Goal: Task Accomplishment & Management: Complete application form

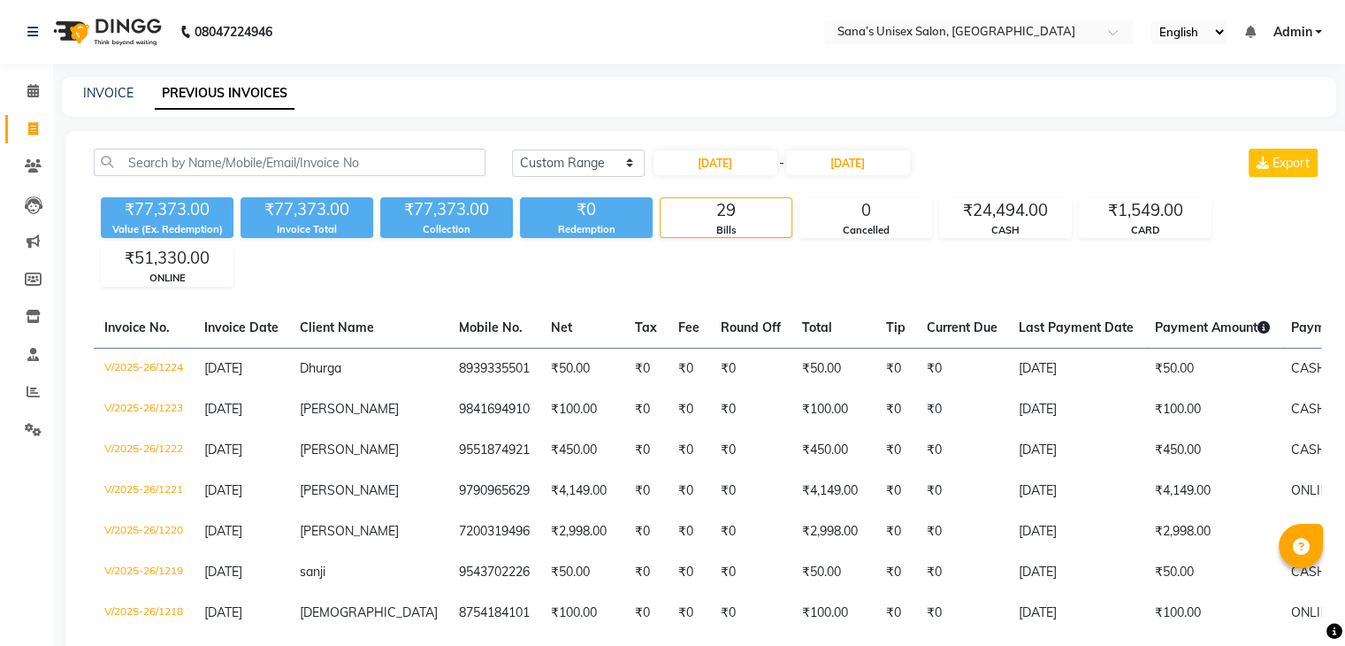
click at [599, 164] on select "[DATE] [DATE] Custom Range" at bounding box center [578, 162] width 133 height 27
click at [512, 149] on select "[DATE] [DATE] Custom Range" at bounding box center [578, 162] width 133 height 27
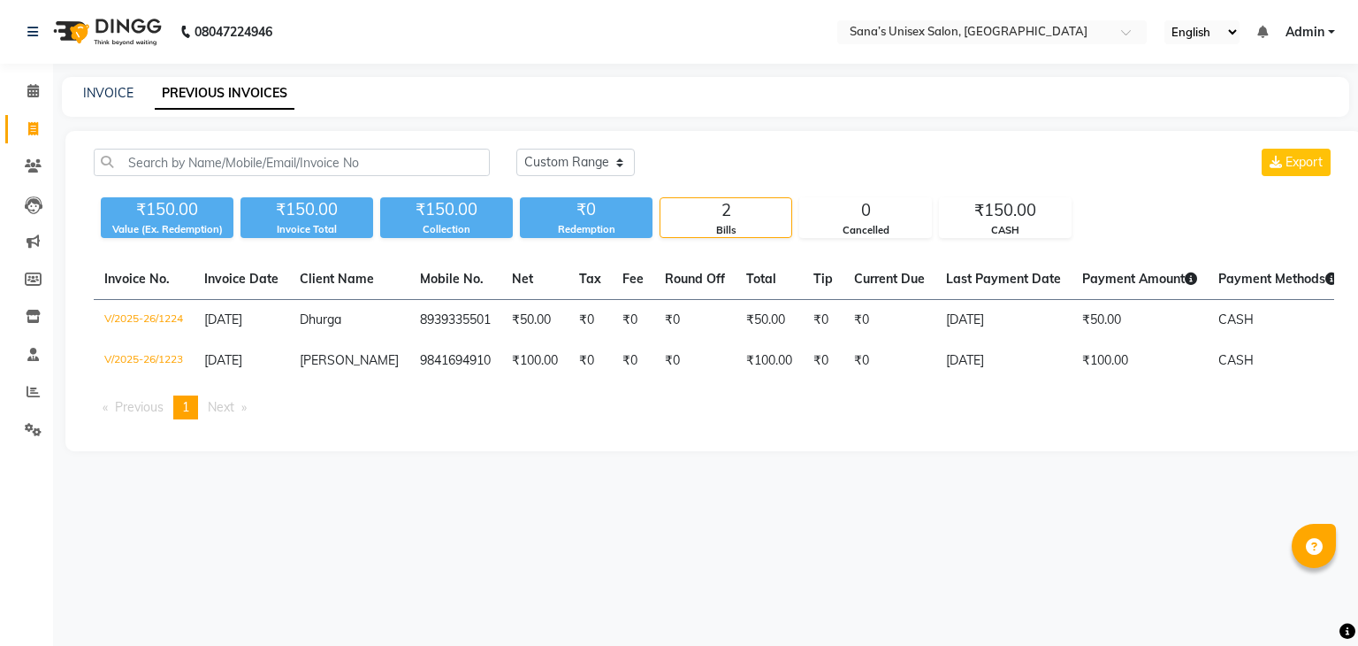
click at [588, 176] on div "[DATE] [DATE] Custom Range Export" at bounding box center [925, 170] width 845 height 42
click at [590, 168] on select "[DATE] [DATE] Custom Range" at bounding box center [575, 162] width 119 height 27
select select "range"
click at [516, 149] on select "[DATE] [DATE] Custom Range" at bounding box center [575, 162] width 119 height 27
click at [689, 167] on input "[DATE]" at bounding box center [720, 162] width 124 height 25
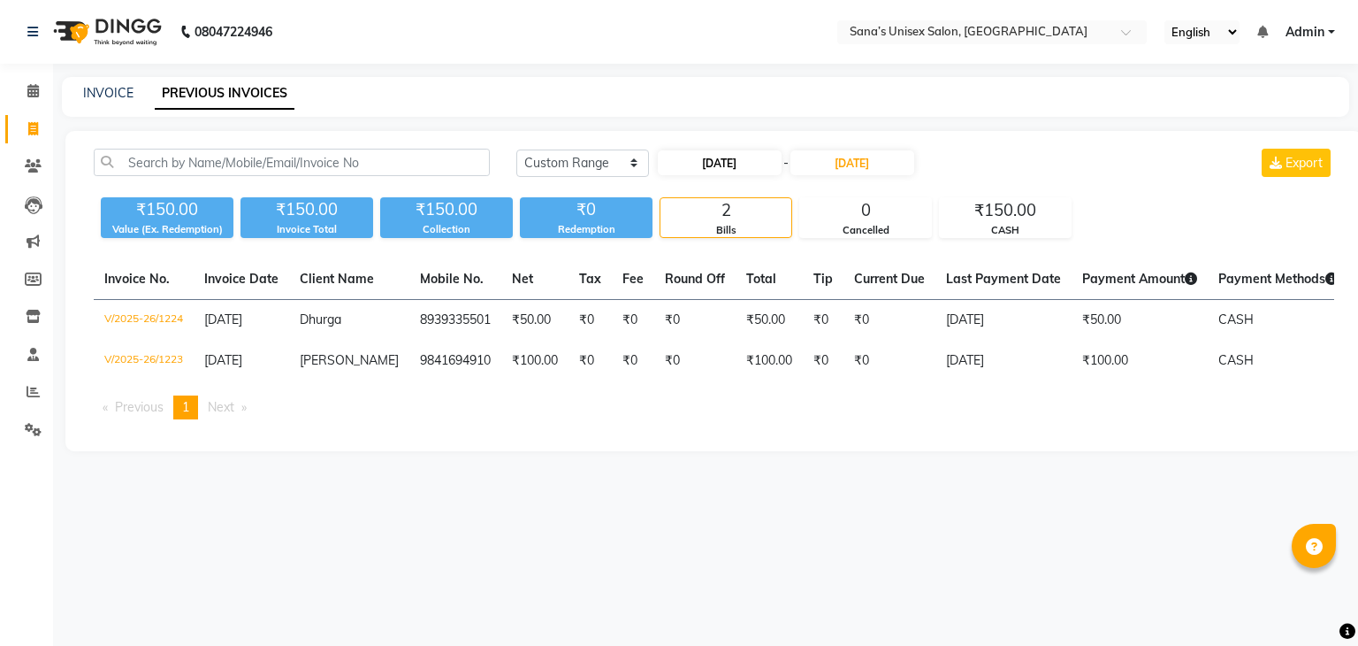
select select "9"
select select "2025"
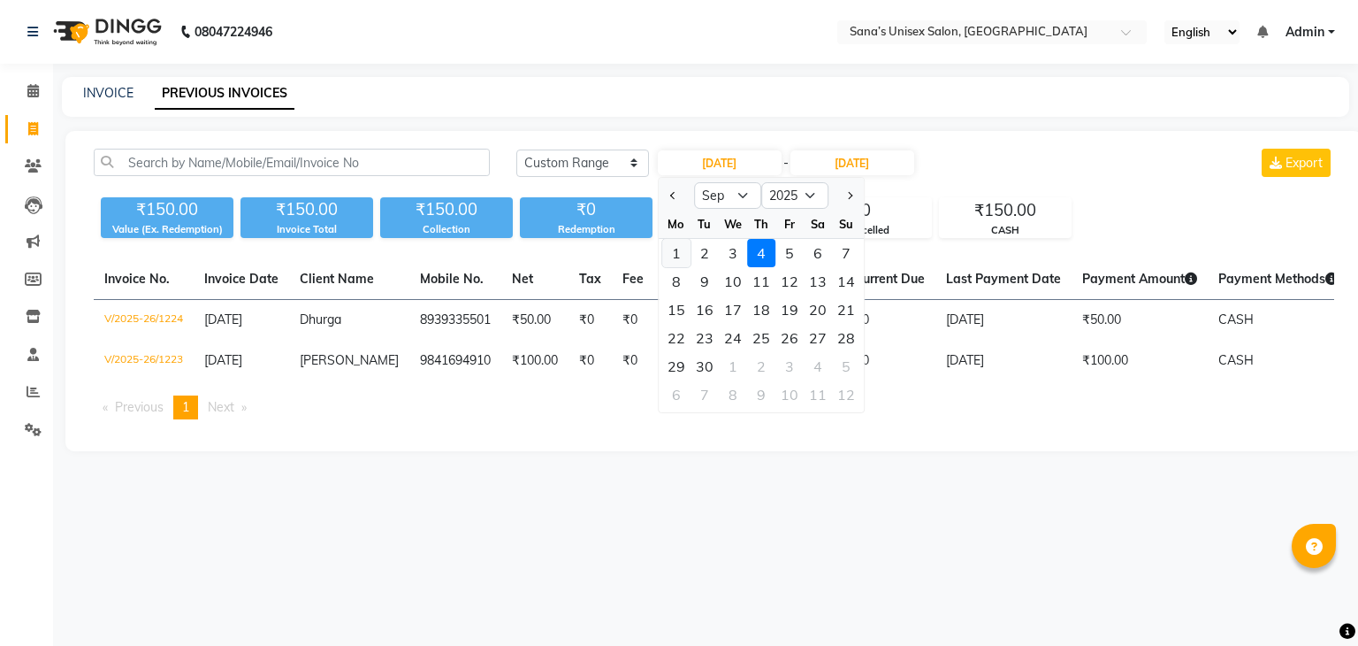
click at [683, 256] on div "1" at bounding box center [676, 253] width 28 height 28
type input "[DATE]"
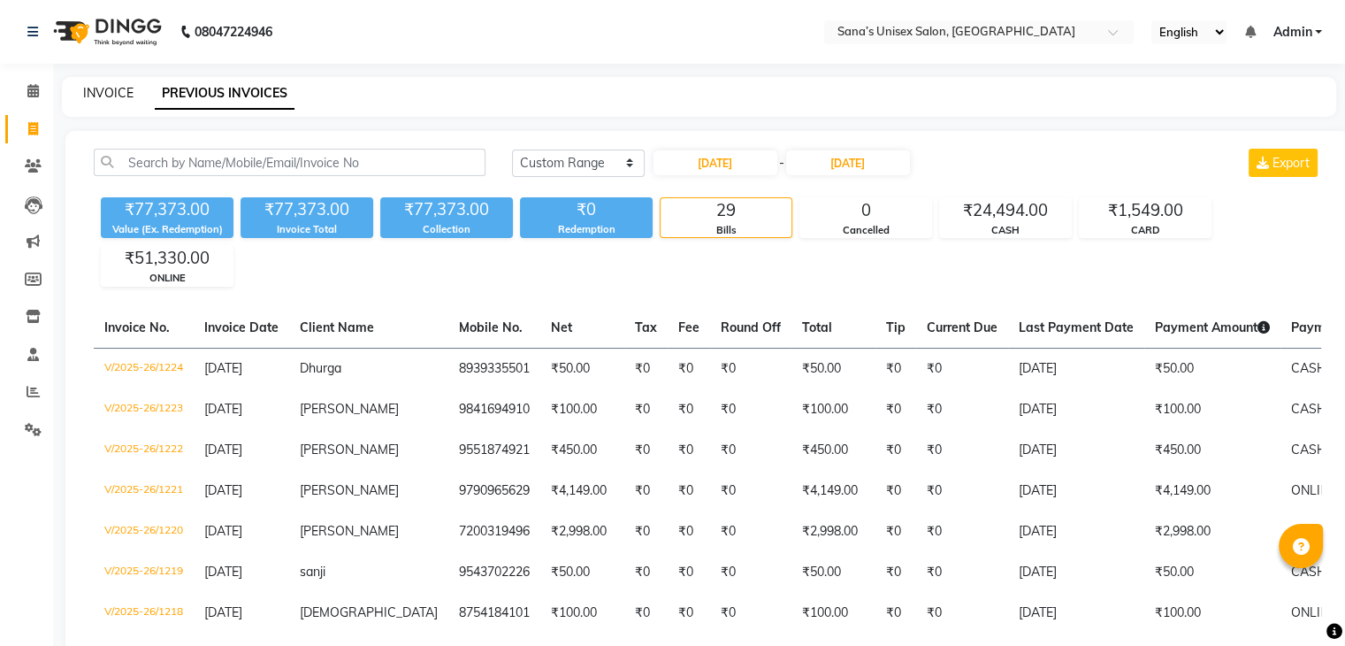
click at [110, 96] on link "INVOICE" at bounding box center [108, 93] width 50 height 16
select select "service"
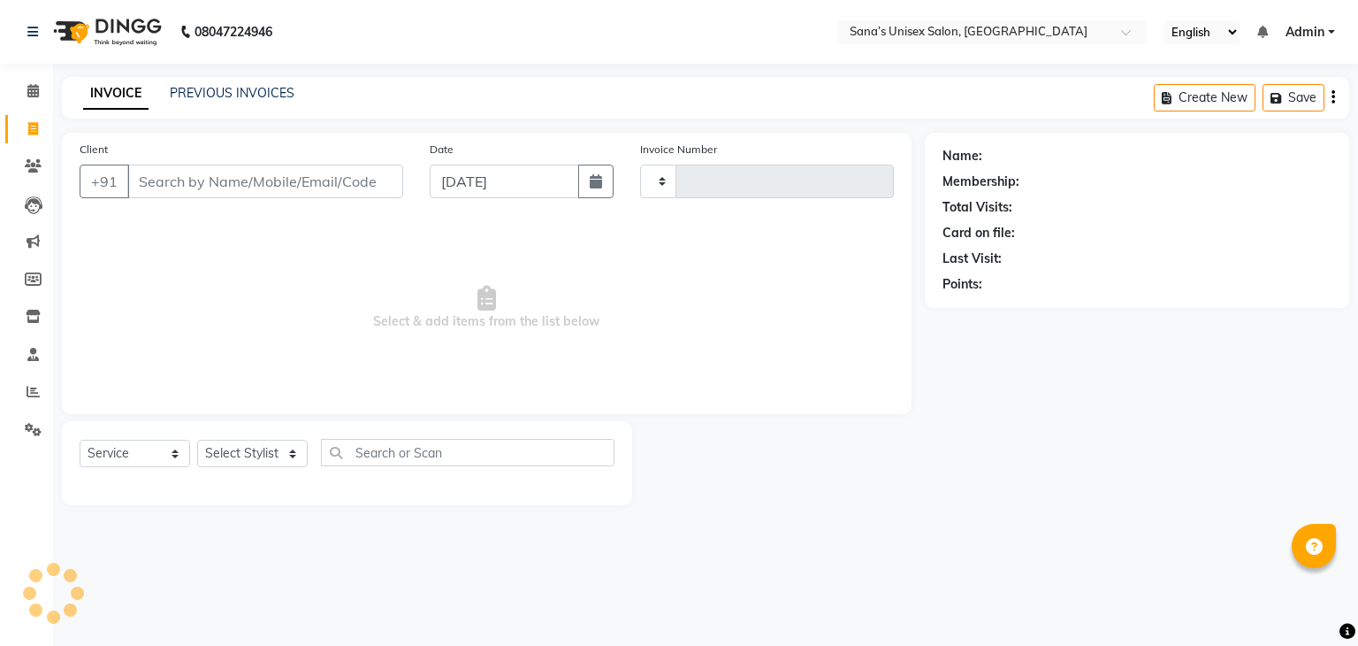
type input "1225"
select select "6091"
click at [272, 457] on select "Select Stylist" at bounding box center [252, 453] width 111 height 27
select select "47419"
click at [197, 440] on select "Select Stylist anjali beauty MADHU [PERSON_NAME] (BEAUTY THERAPIST) [PERSON_NAM…" at bounding box center [264, 453] width 134 height 27
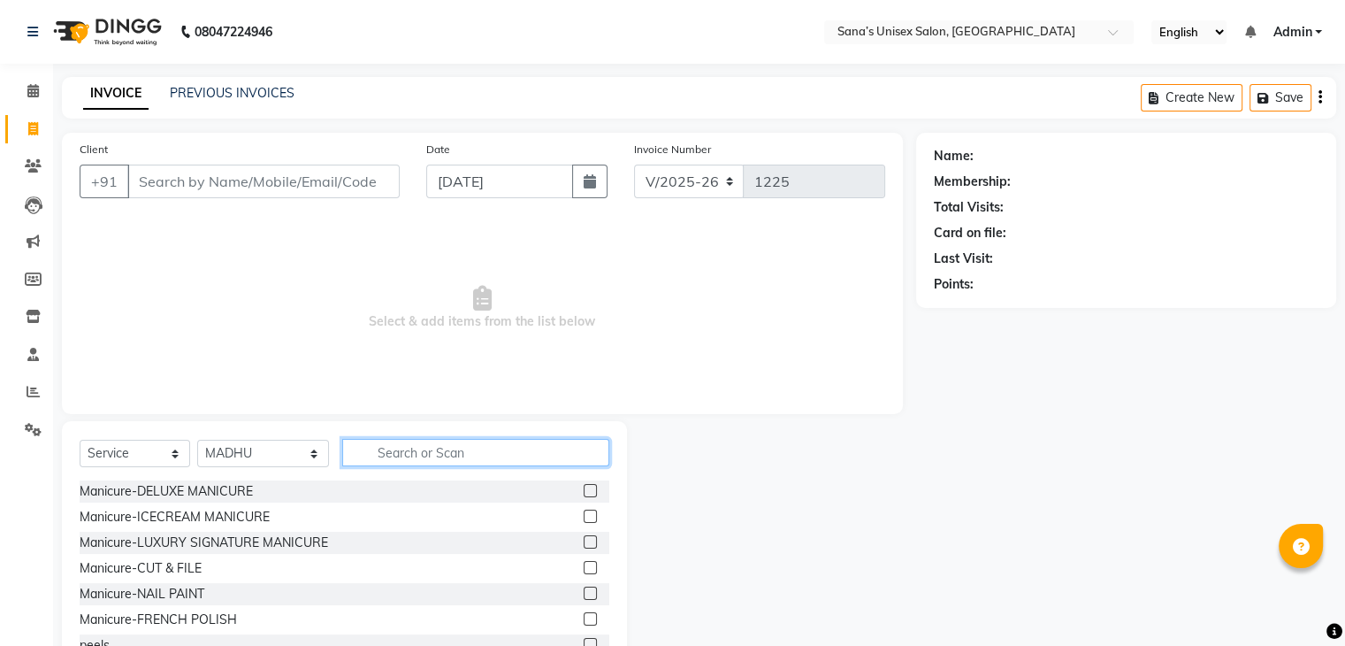
click at [389, 440] on input "text" at bounding box center [475, 452] width 266 height 27
type input "THRE"
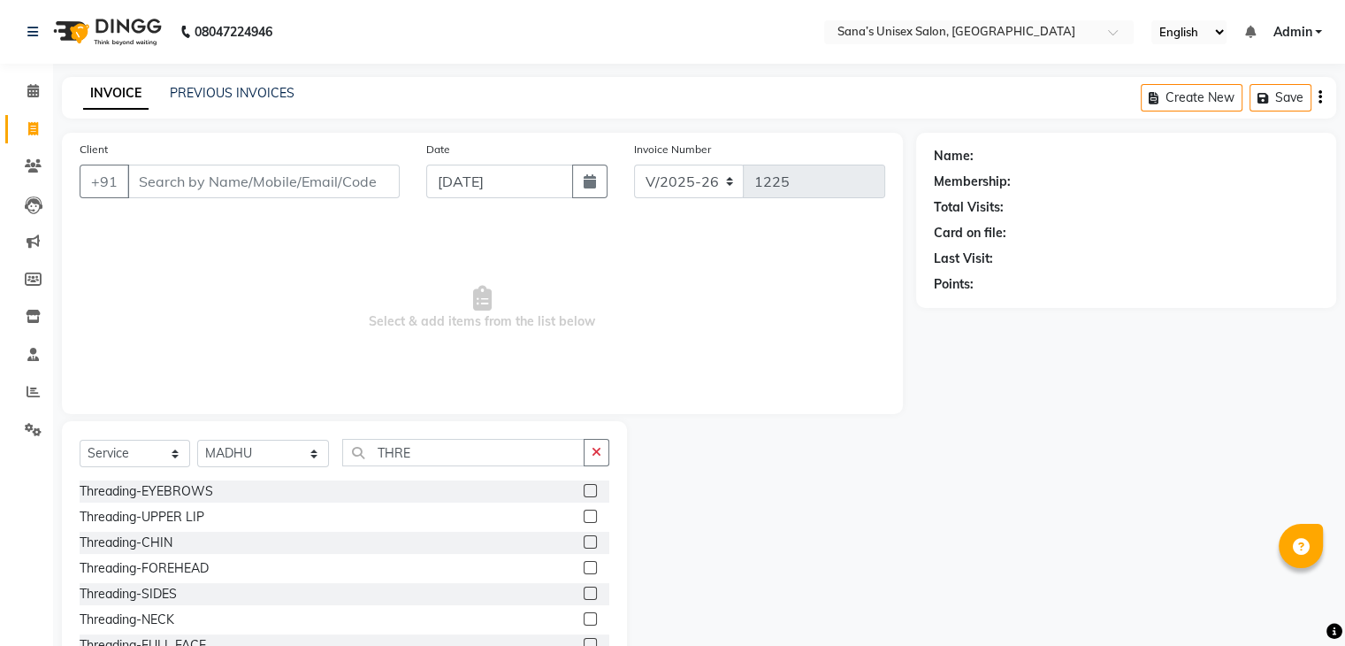
click at [584, 493] on label at bounding box center [590, 490] width 13 height 13
click at [584, 493] on input "checkbox" at bounding box center [589, 491] width 11 height 11
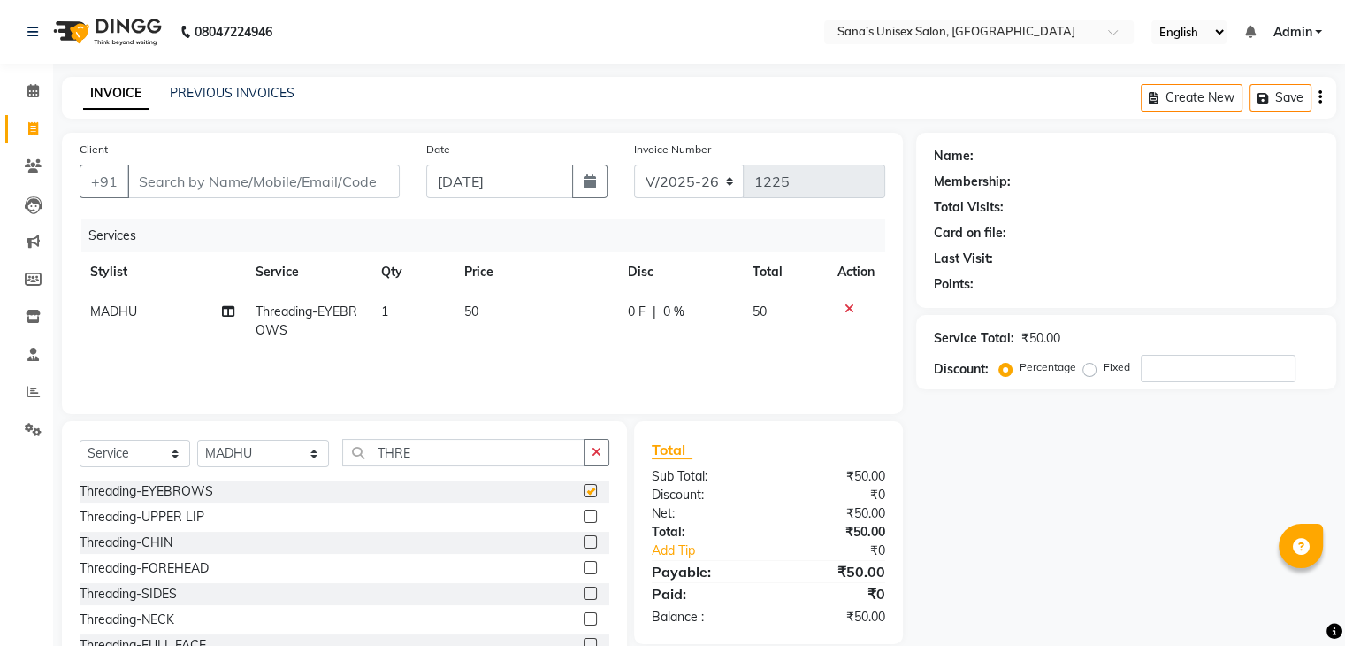
checkbox input "false"
click at [312, 174] on input "Client" at bounding box center [263, 181] width 272 height 34
type input "7"
type input "0"
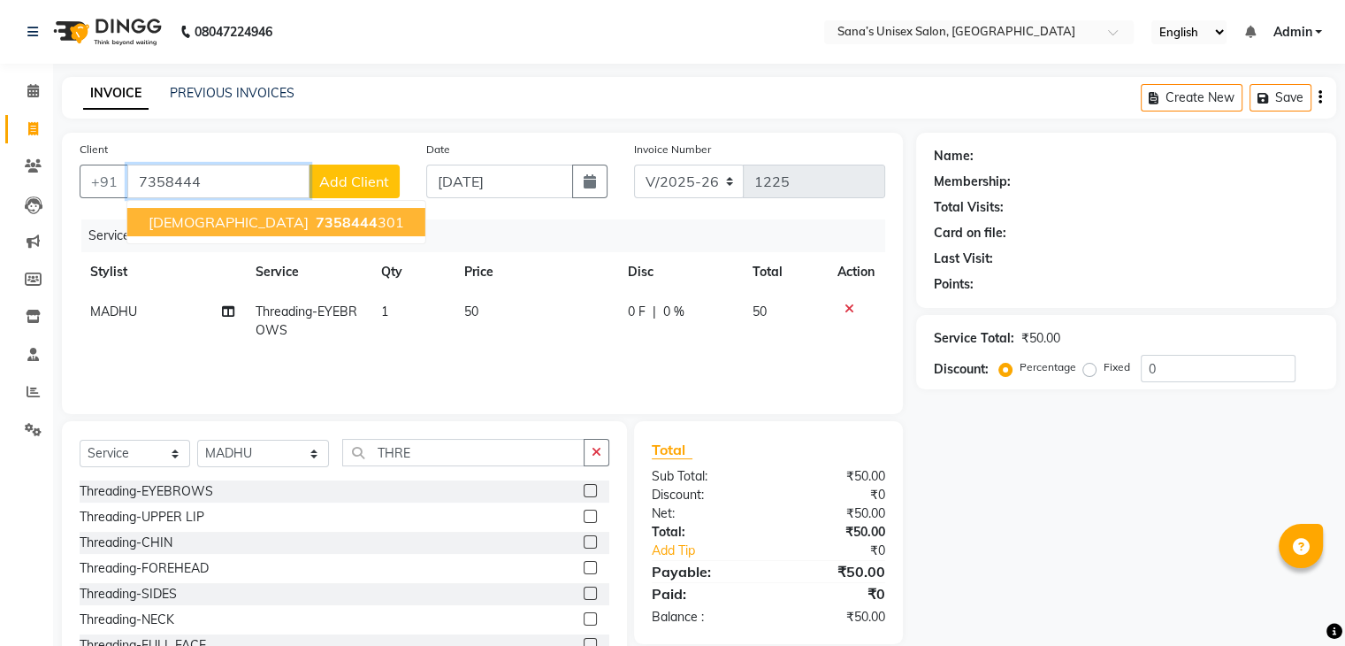
click at [316, 223] on span "7358444" at bounding box center [347, 222] width 62 height 18
type input "7358444301"
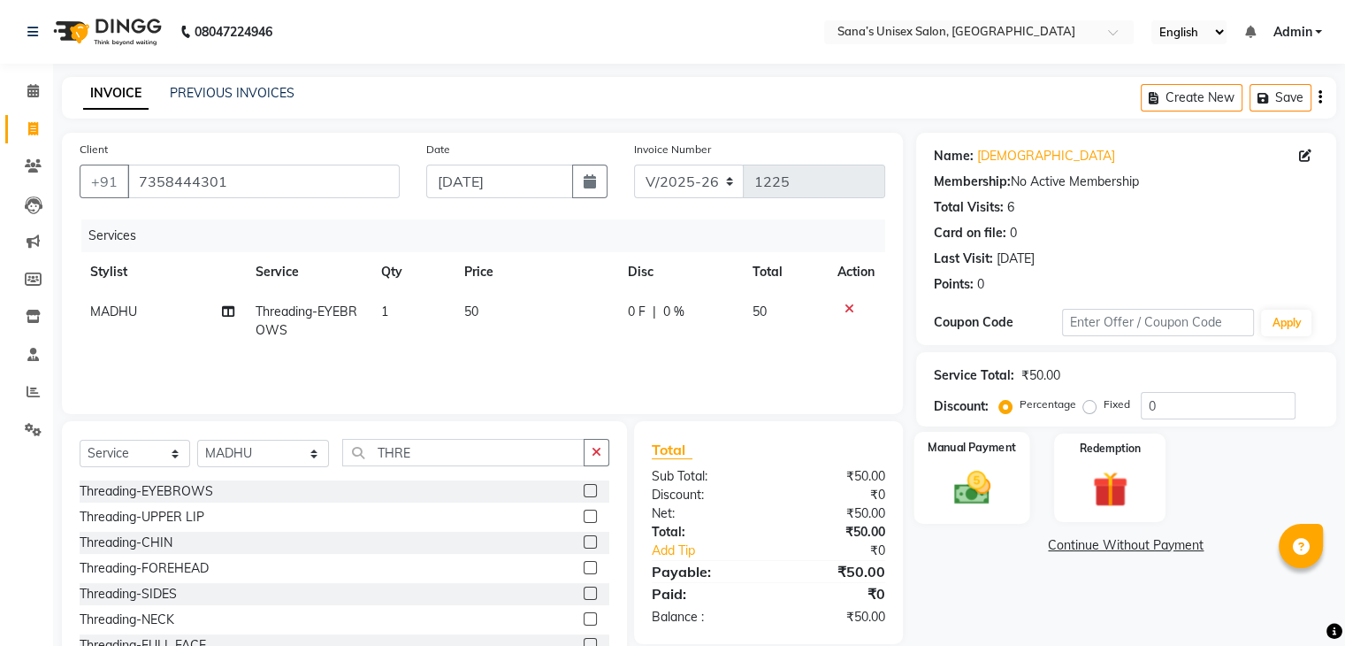
click at [931, 505] on div "Manual Payment" at bounding box center [972, 477] width 116 height 91
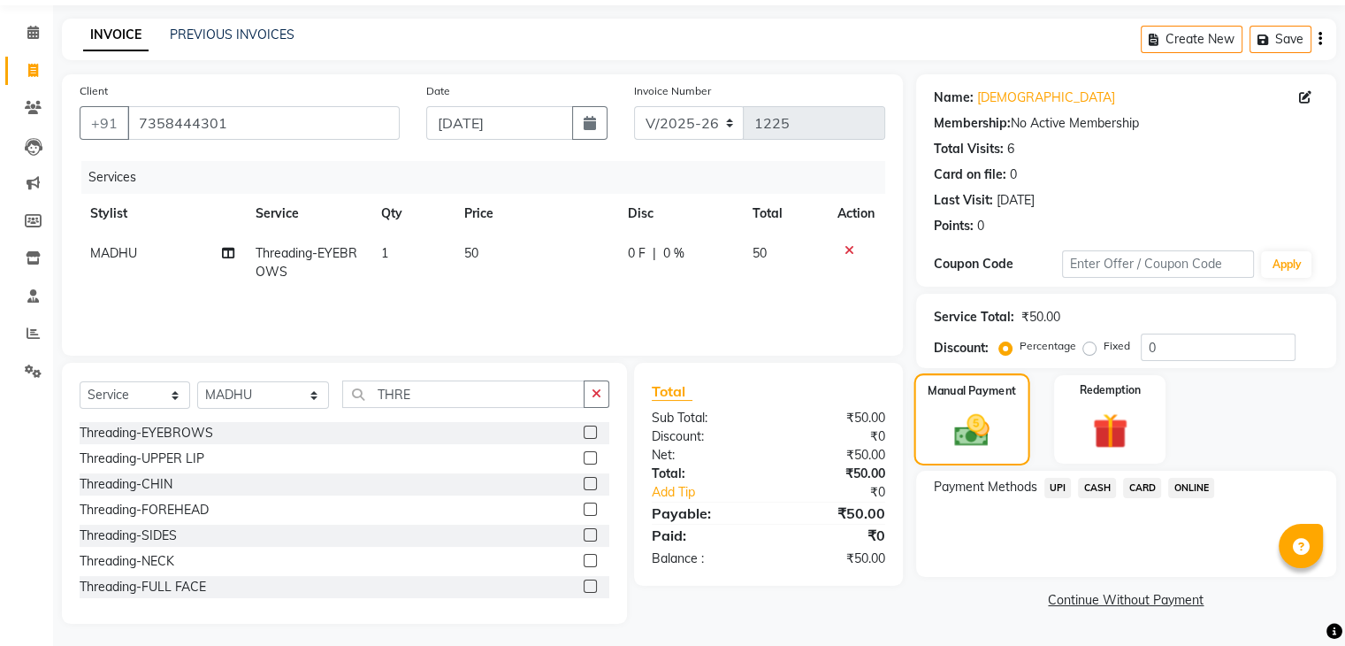
scroll to position [64, 0]
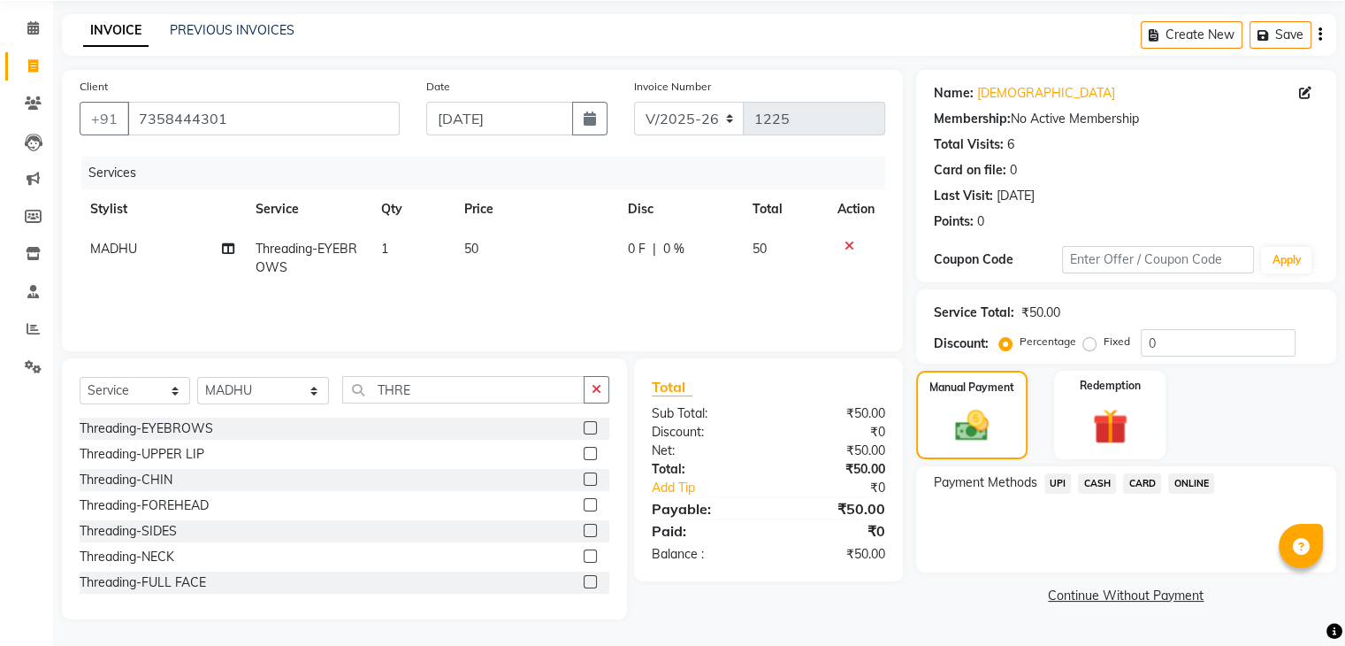
click at [1194, 473] on span "ONLINE" at bounding box center [1191, 483] width 46 height 20
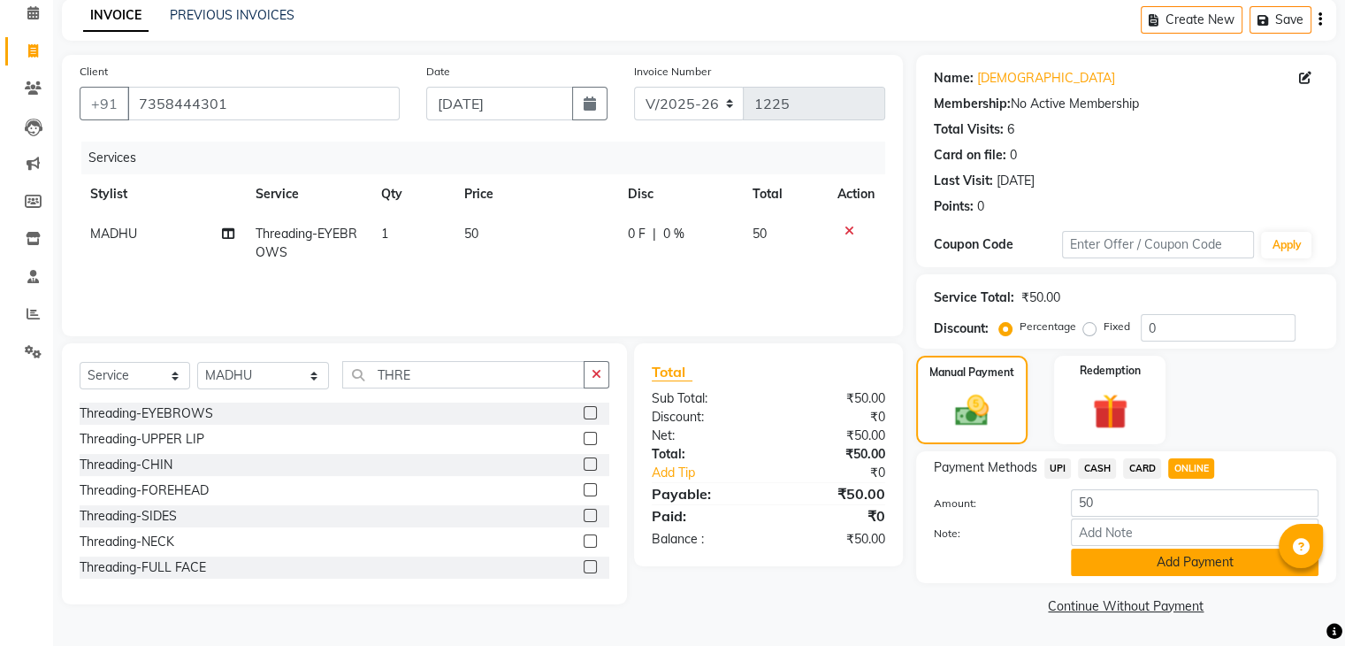
scroll to position [79, 0]
click at [1204, 565] on button "Add Payment" at bounding box center [1195, 561] width 248 height 27
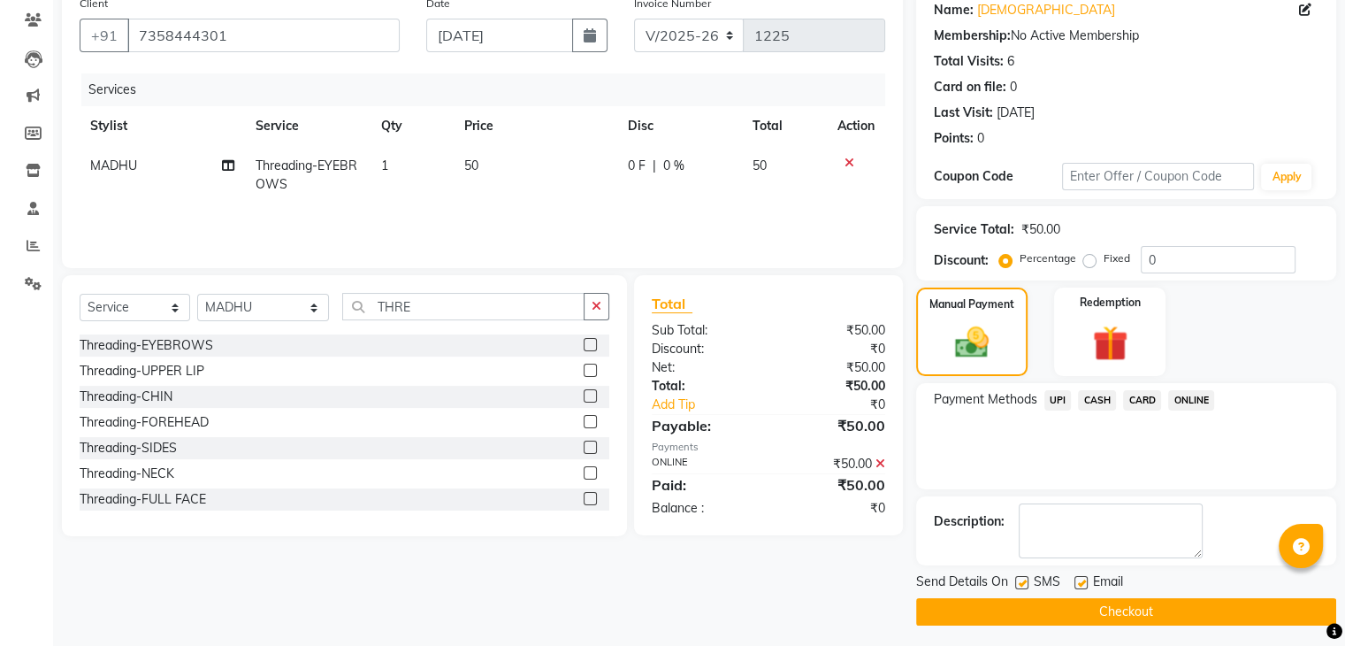
scroll to position [151, 0]
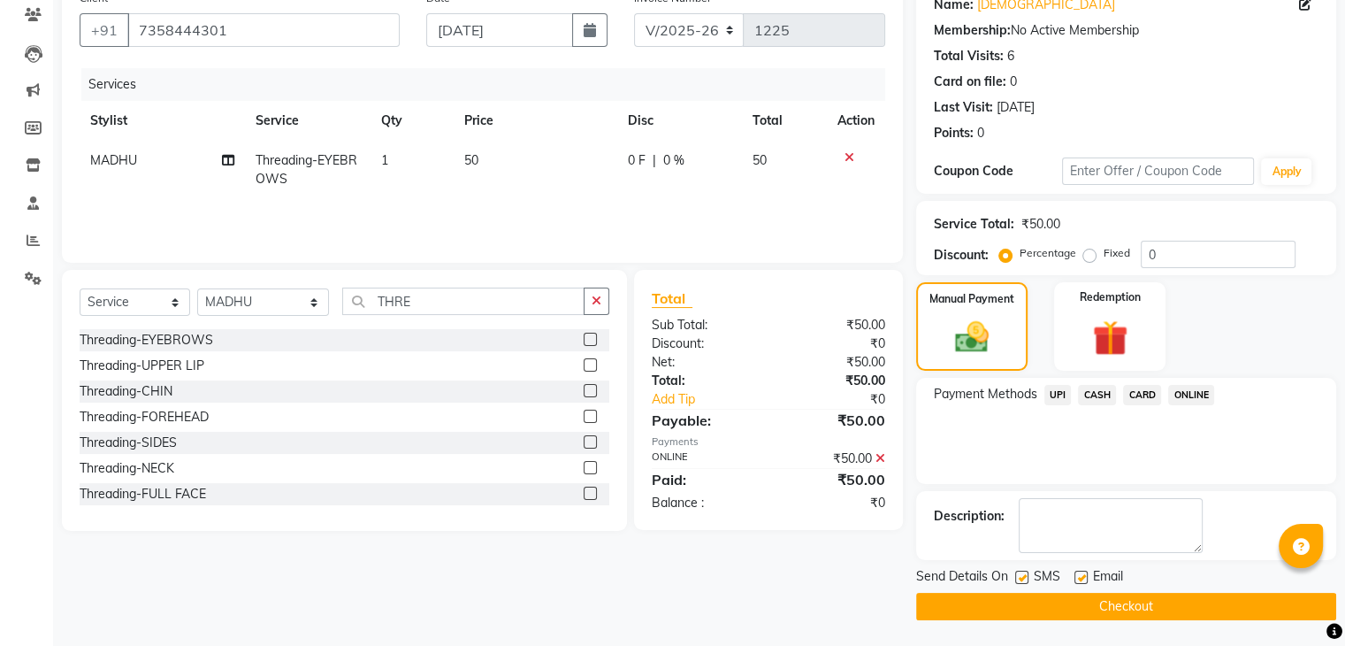
click at [1185, 600] on button "Checkout" at bounding box center [1126, 606] width 420 height 27
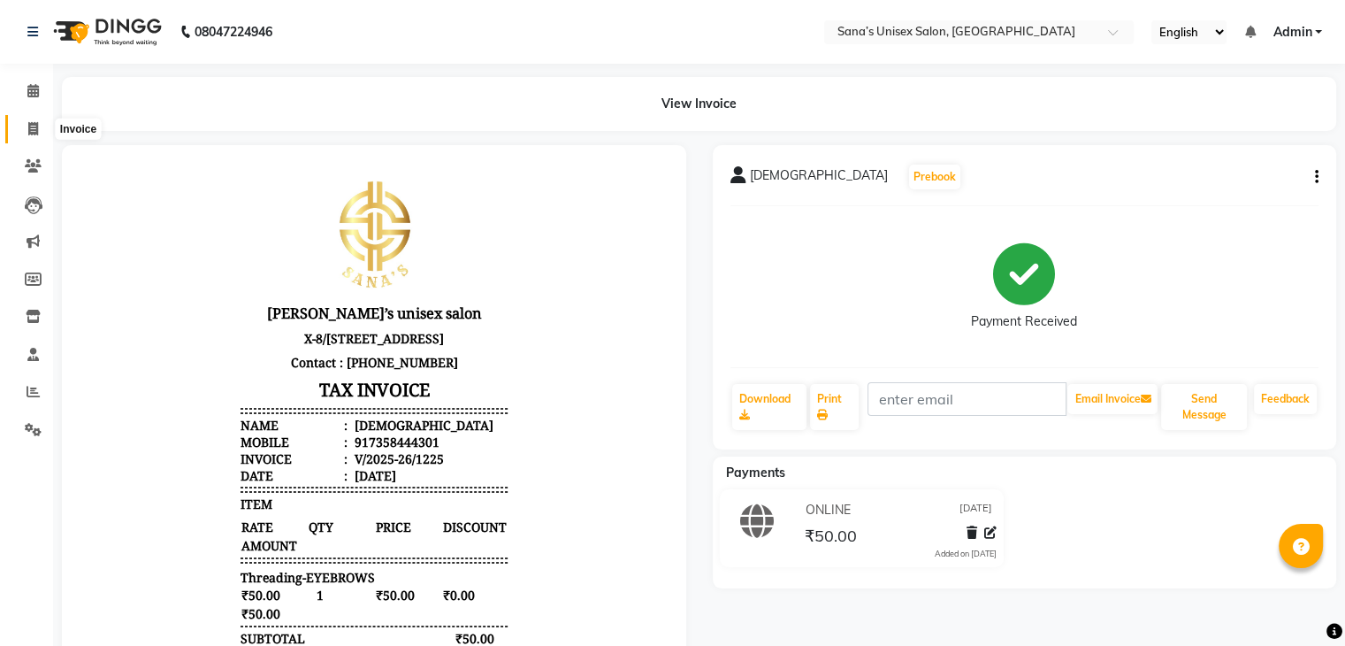
click at [34, 129] on icon at bounding box center [33, 128] width 10 height 13
select select "service"
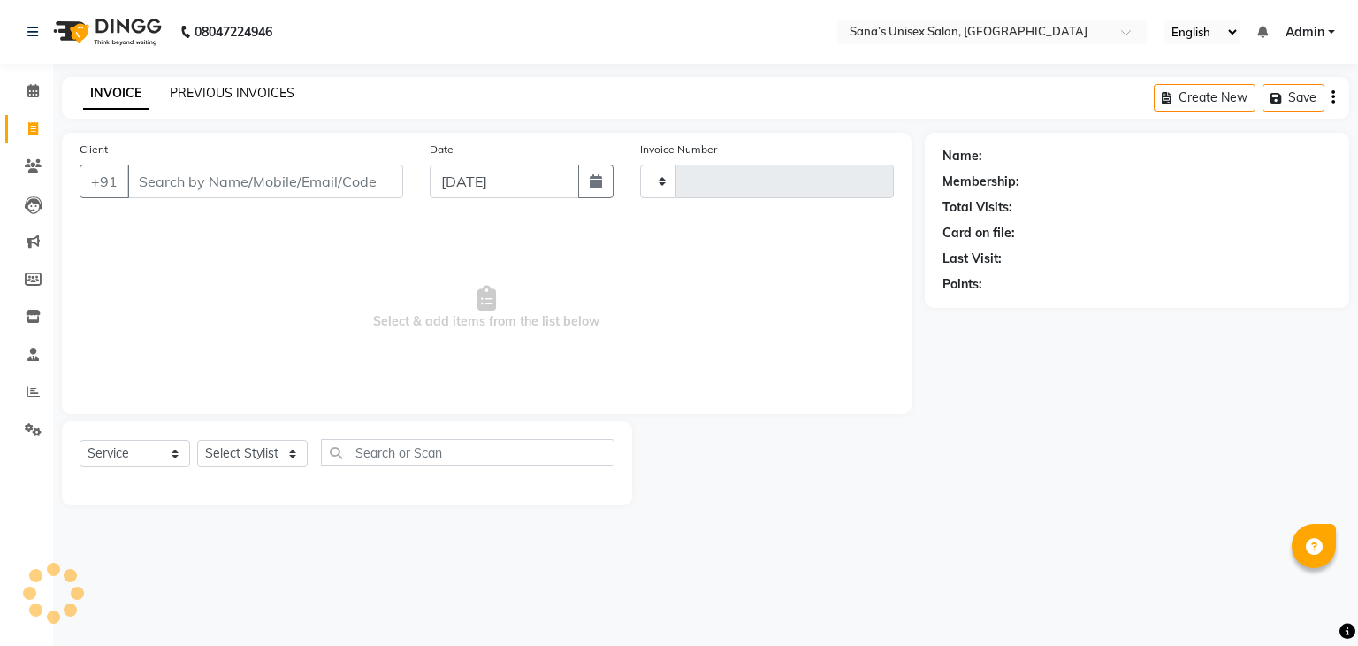
type input "1226"
select select "6091"
click at [233, 84] on div "PREVIOUS INVOICES" at bounding box center [232, 93] width 125 height 19
click at [233, 93] on link "PREVIOUS INVOICES" at bounding box center [232, 93] width 125 height 16
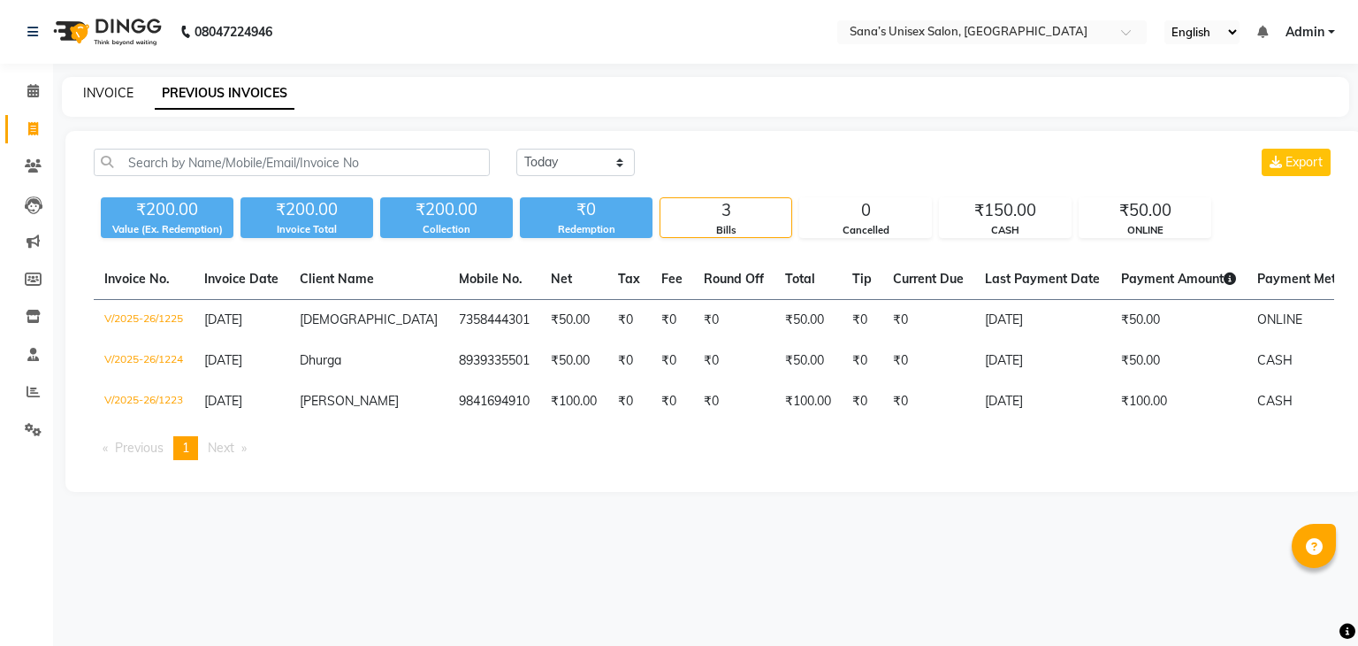
click at [88, 96] on link "INVOICE" at bounding box center [108, 93] width 50 height 16
select select "service"
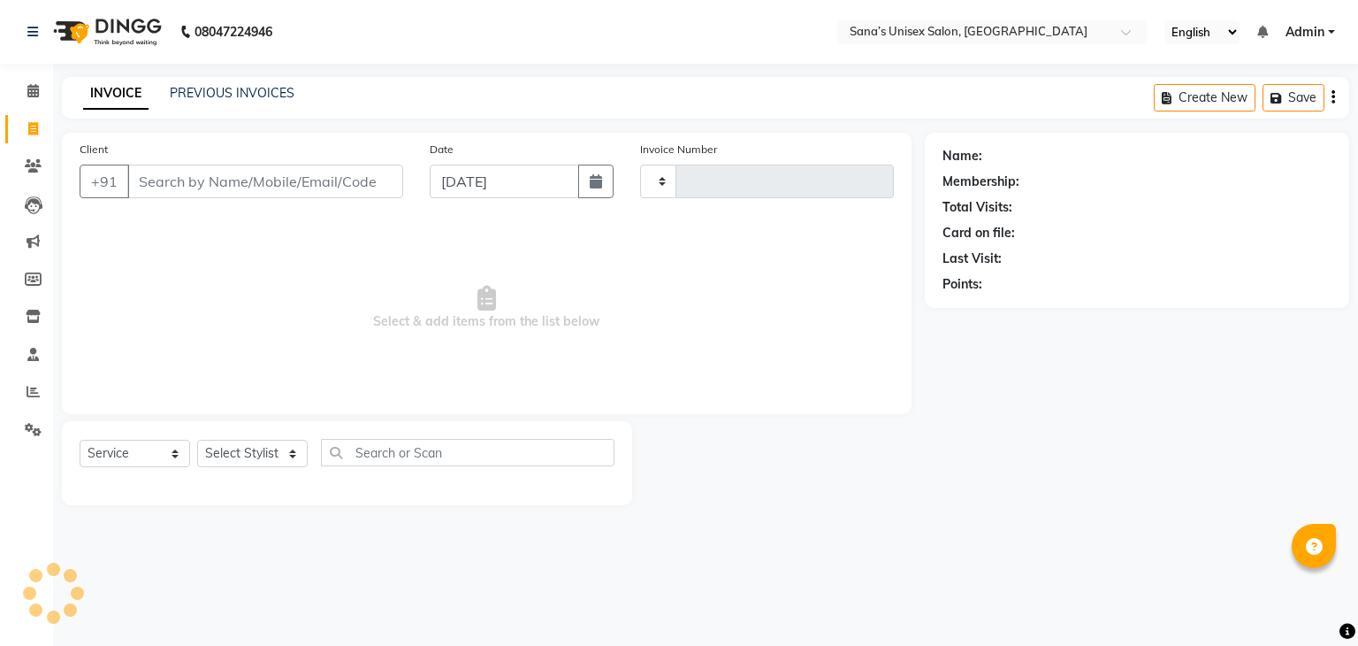
type input "1226"
select select "6091"
click at [229, 98] on link "PREVIOUS INVOICES" at bounding box center [232, 93] width 125 height 16
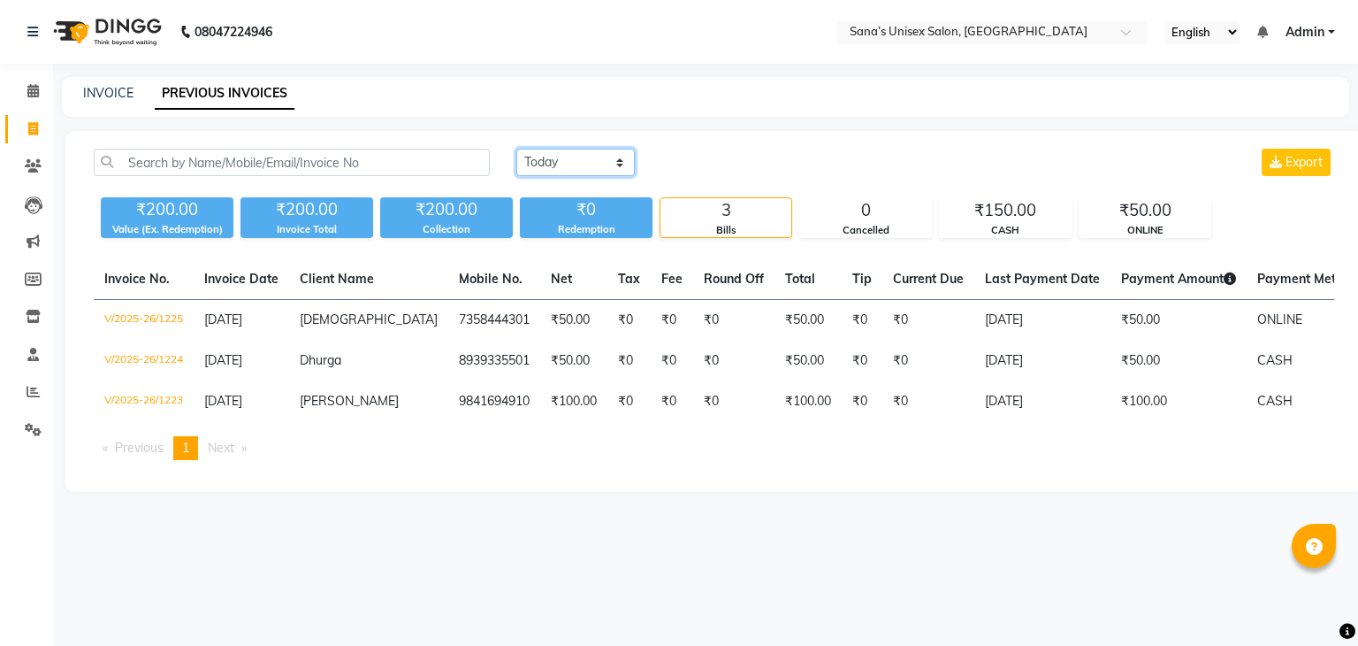
click at [608, 165] on select "[DATE] [DATE] Custom Range" at bounding box center [575, 162] width 119 height 27
click at [34, 133] on icon at bounding box center [33, 128] width 10 height 13
select select "service"
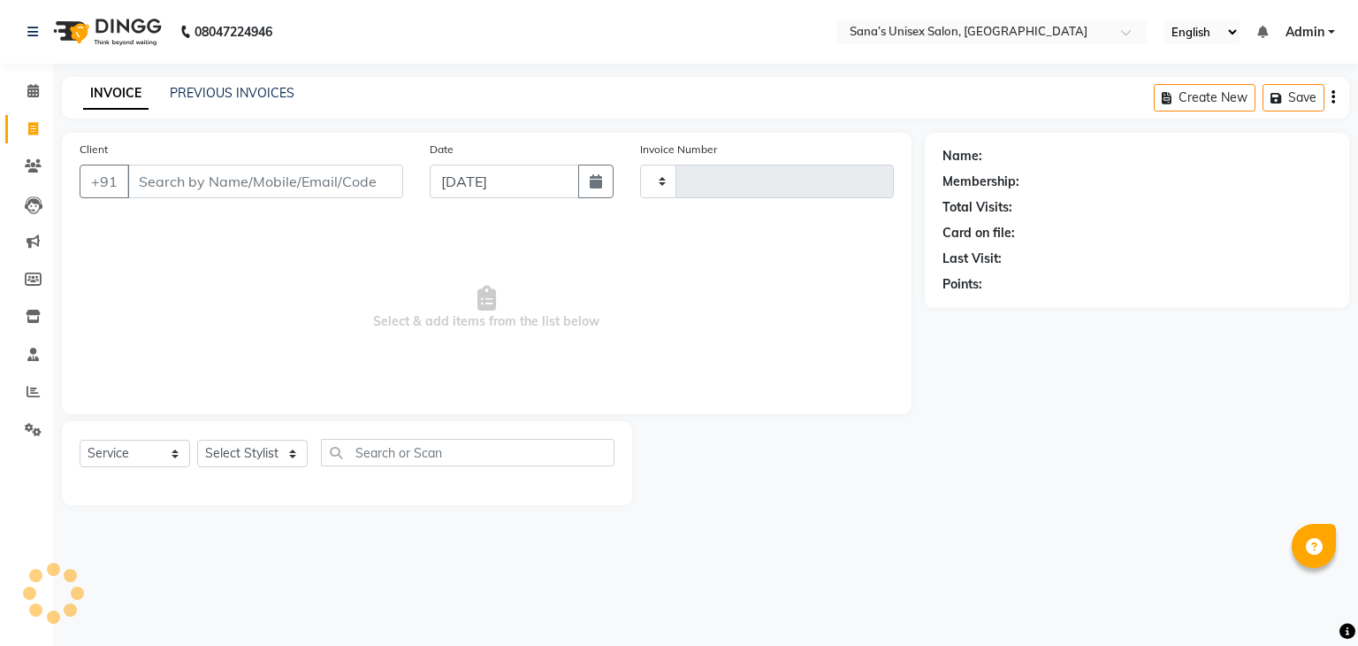
type input "1226"
select select "6091"
click at [251, 453] on select "Select Stylist anjali beauty MADHU [PERSON_NAME] (BEAUTY THERAPIST) [PERSON_NAM…" at bounding box center [264, 453] width 134 height 27
select select "47419"
click at [197, 440] on select "Select Stylist anjali beauty MADHU [PERSON_NAME] (BEAUTY THERAPIST) [PERSON_NAM…" at bounding box center [264, 453] width 134 height 27
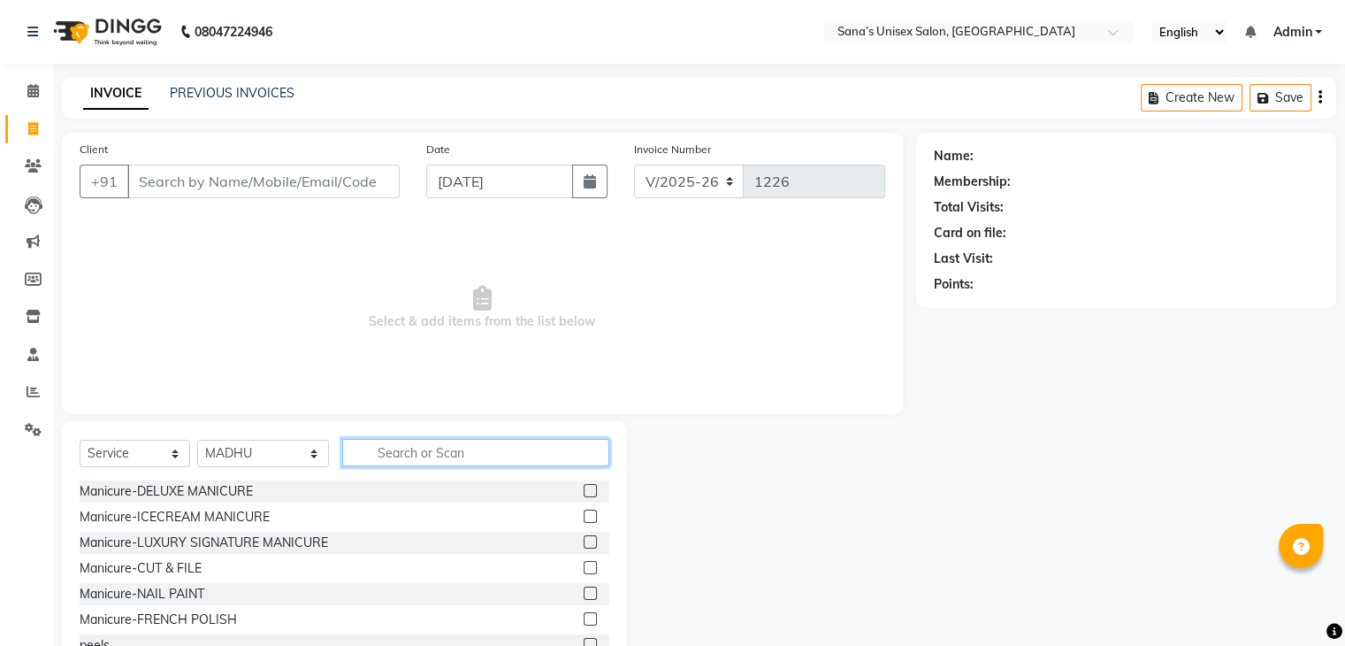
click at [386, 461] on input "text" at bounding box center [475, 452] width 266 height 27
type input "THREA"
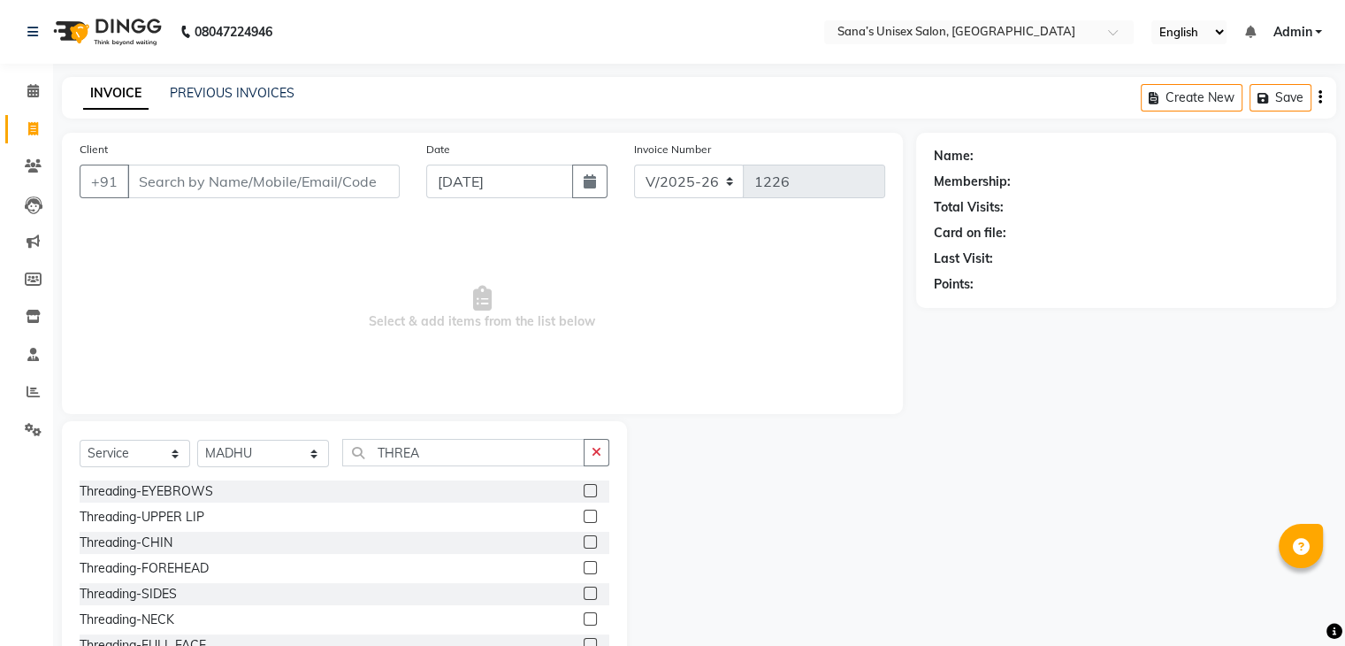
click at [584, 493] on label at bounding box center [590, 490] width 13 height 13
click at [584, 493] on input "checkbox" at bounding box center [589, 491] width 11 height 11
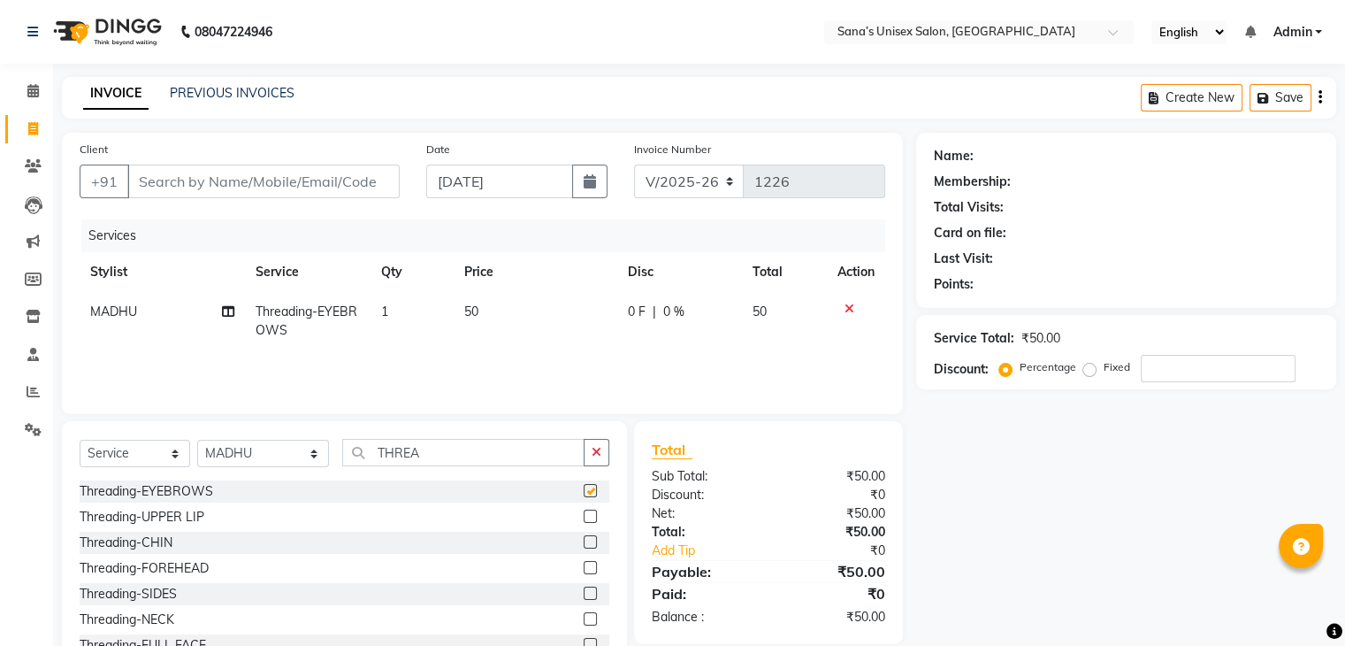
checkbox input "false"
click at [279, 182] on input "Client" at bounding box center [263, 181] width 272 height 34
drag, startPoint x: 219, startPoint y: 188, endPoint x: 204, endPoint y: 195, distance: 16.6
click at [217, 192] on input "Client" at bounding box center [263, 181] width 272 height 34
click at [317, 182] on input "Client" at bounding box center [263, 181] width 272 height 34
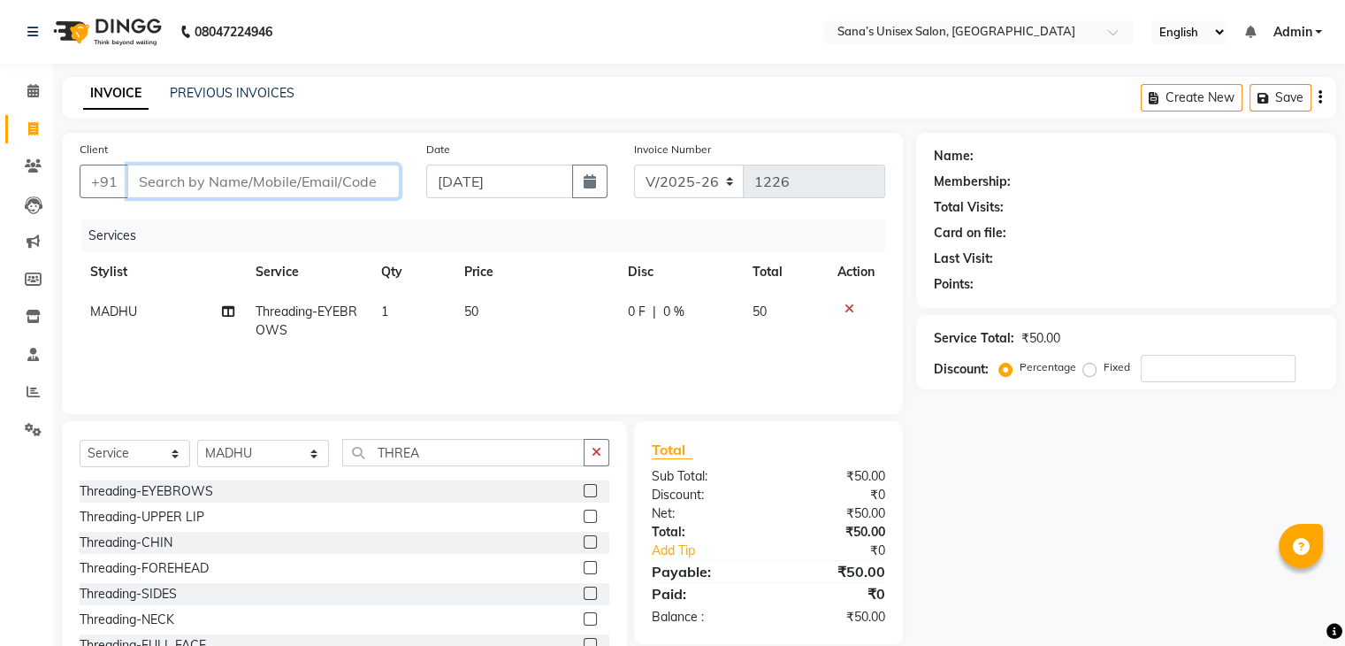
click at [350, 174] on input "Client" at bounding box center [263, 181] width 272 height 34
type input "9"
type input "0"
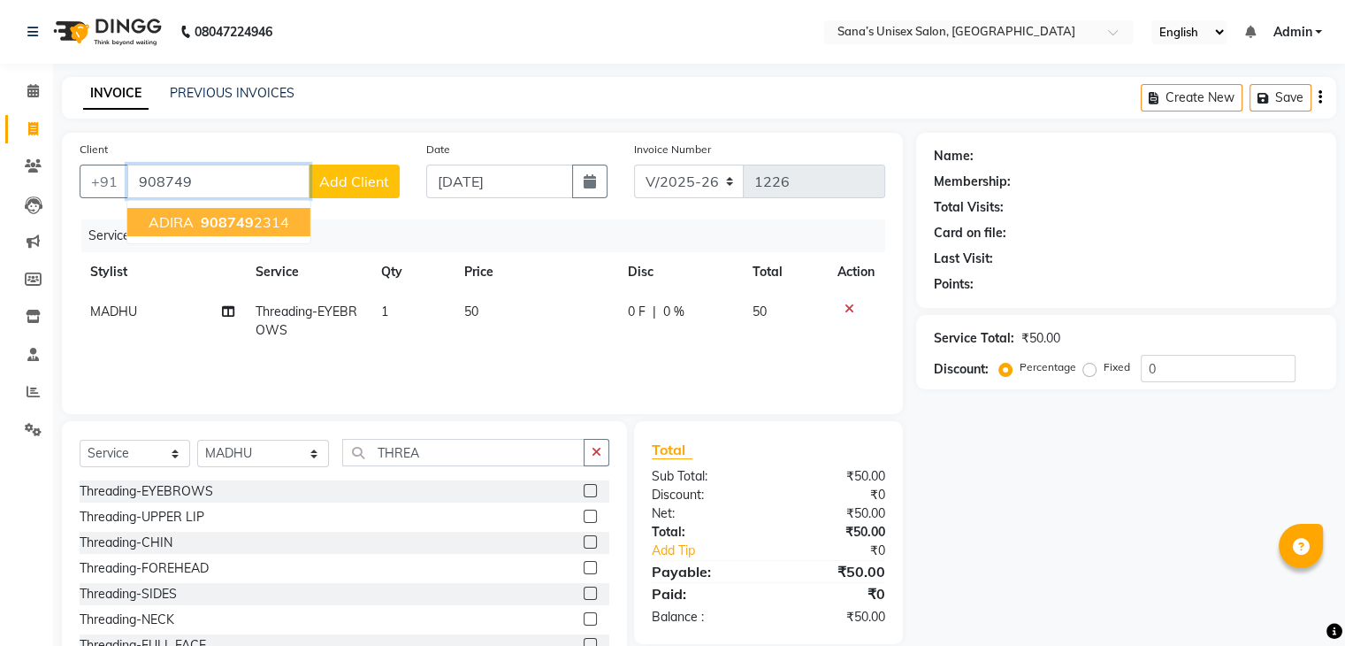
click at [290, 222] on button "ADIRA 908749 2314" at bounding box center [218, 222] width 183 height 28
type input "9087492314"
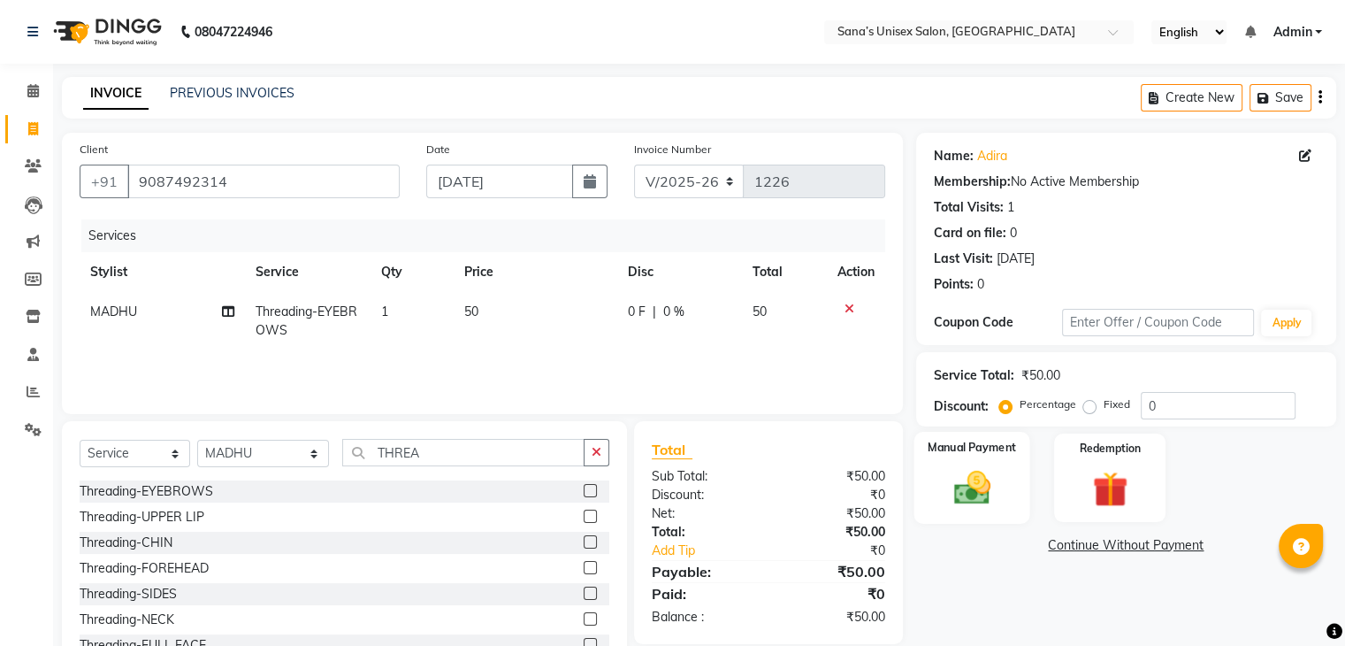
click at [977, 512] on div "Manual Payment" at bounding box center [972, 477] width 116 height 91
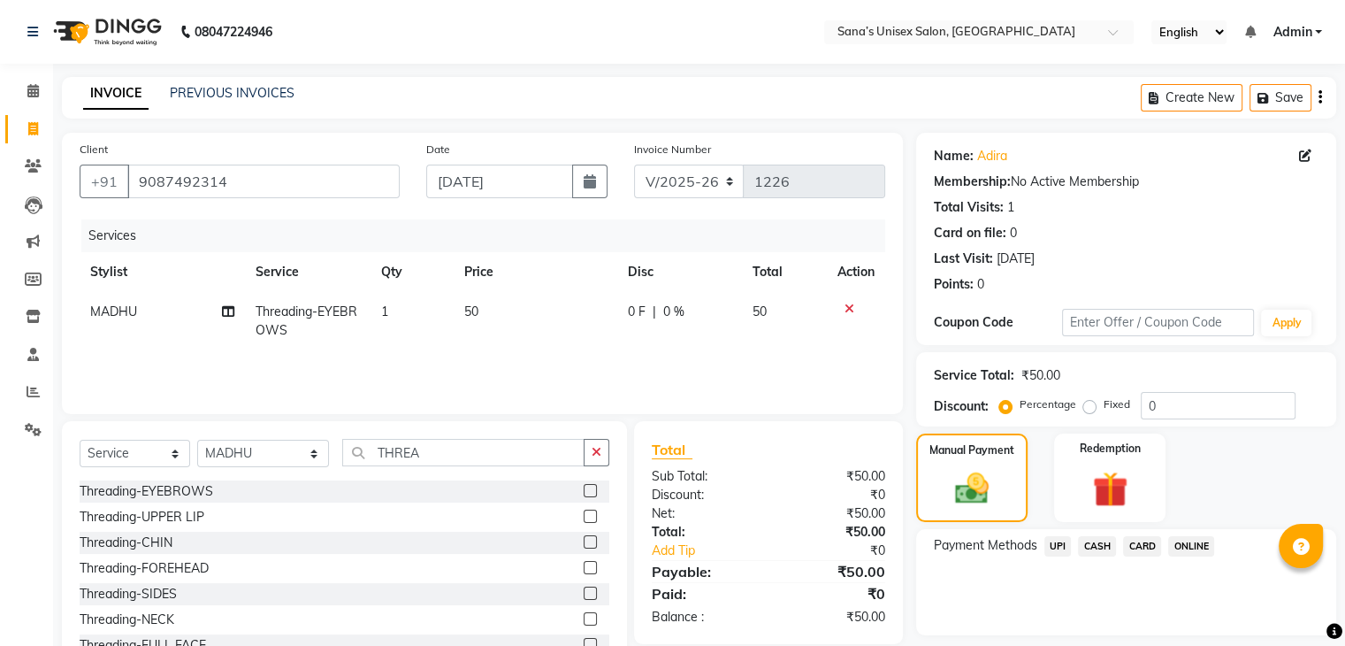
click at [1180, 544] on span "ONLINE" at bounding box center [1191, 546] width 46 height 20
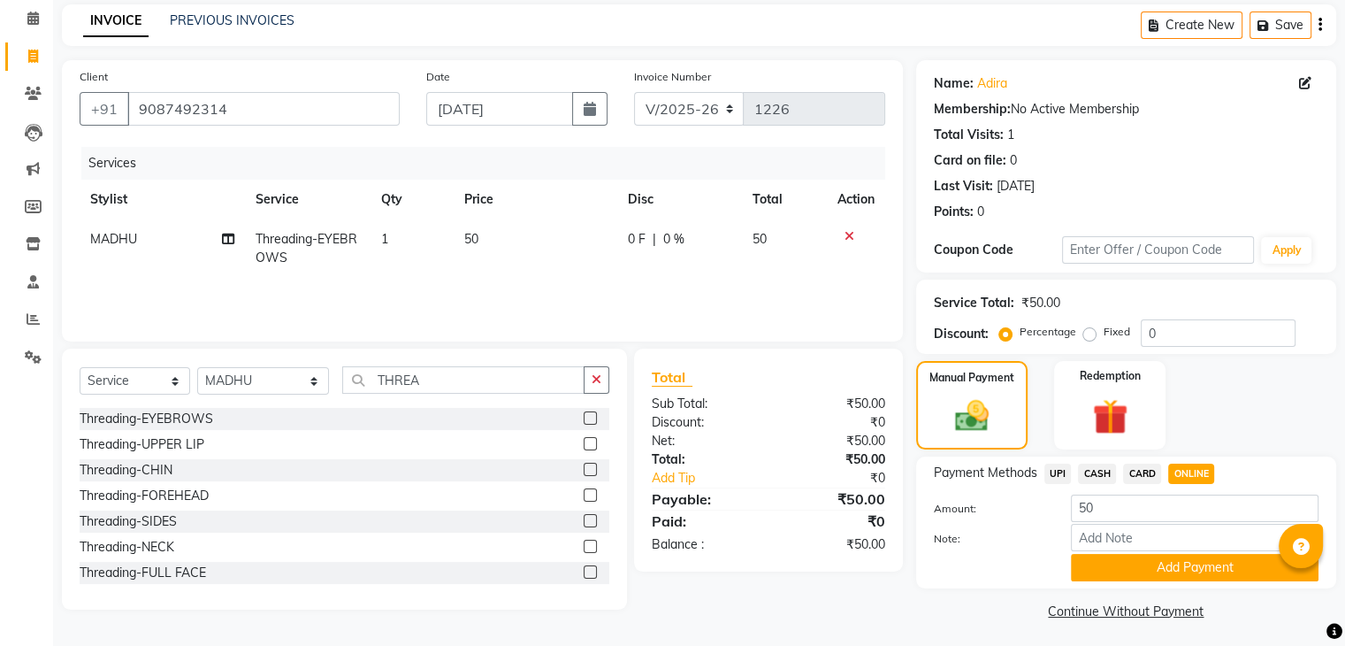
scroll to position [79, 0]
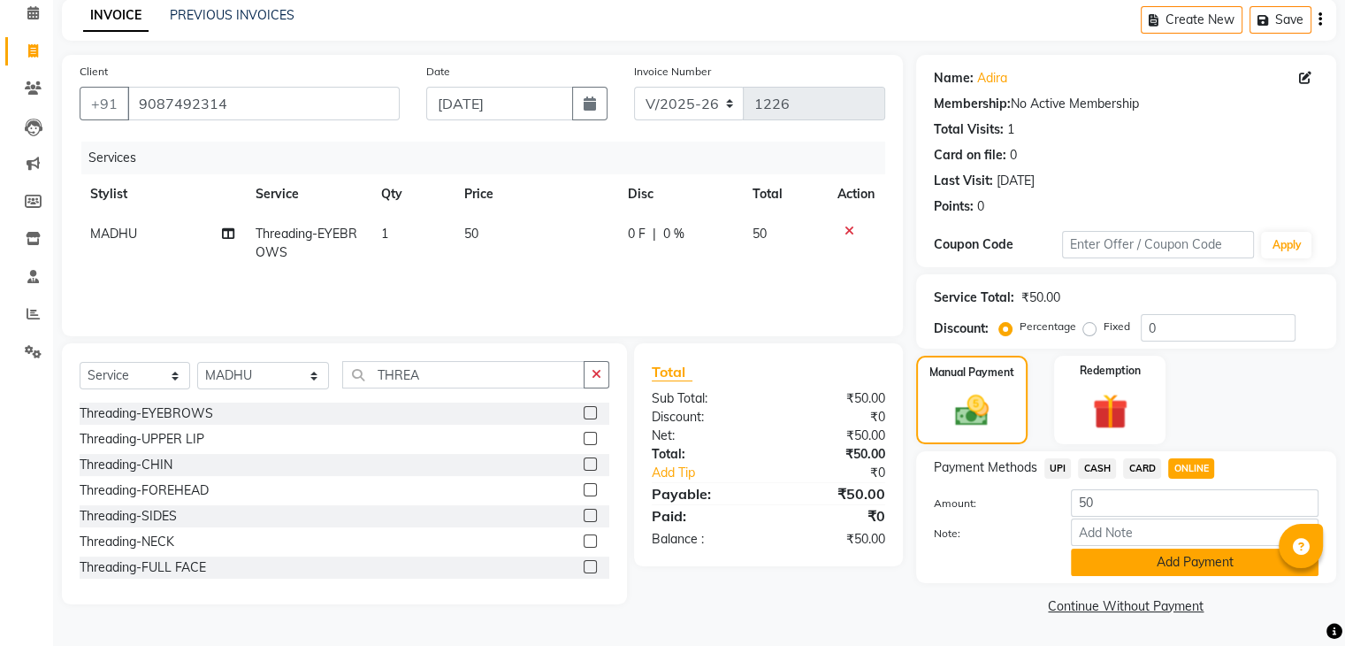
click at [1152, 560] on button "Add Payment" at bounding box center [1195, 561] width 248 height 27
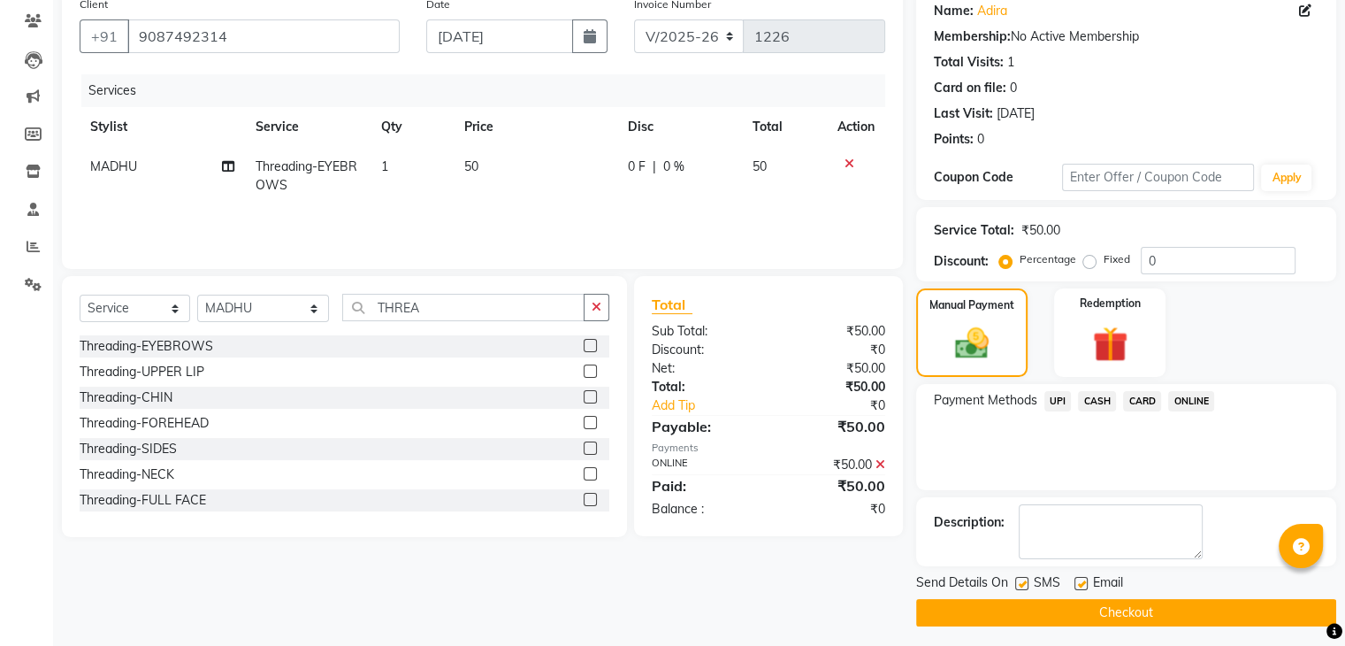
scroll to position [151, 0]
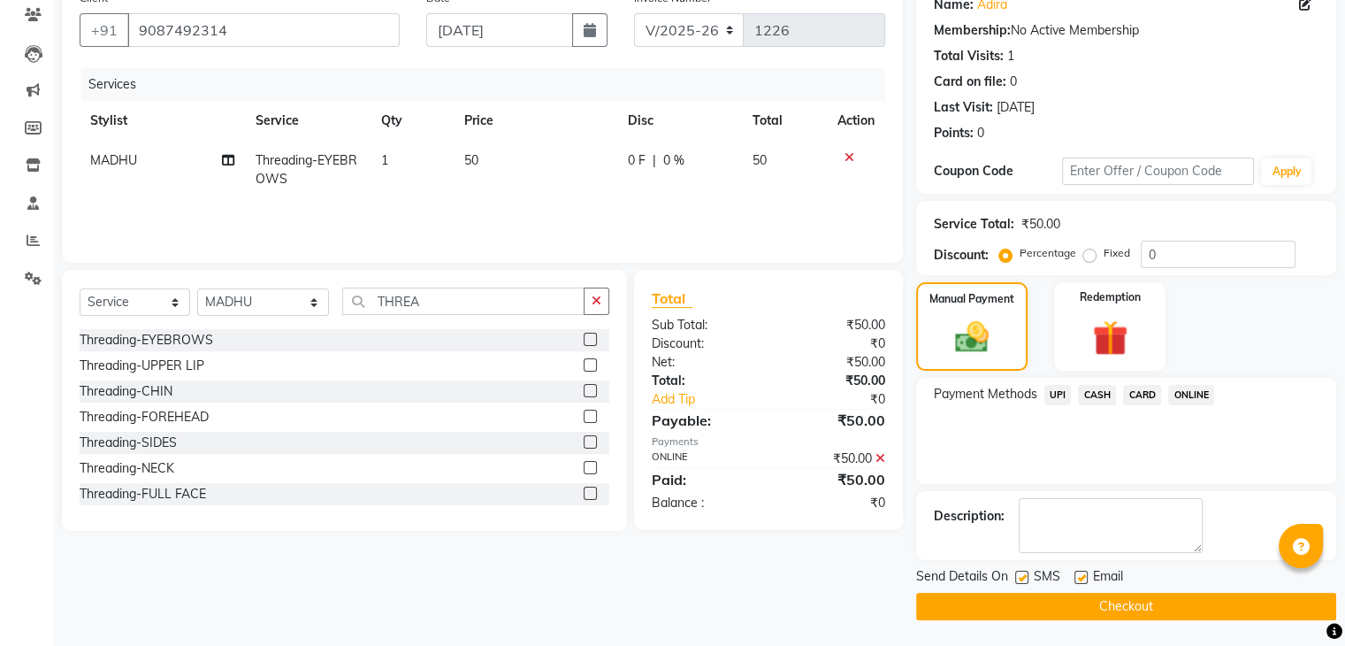
click at [1118, 612] on button "Checkout" at bounding box center [1126, 606] width 420 height 27
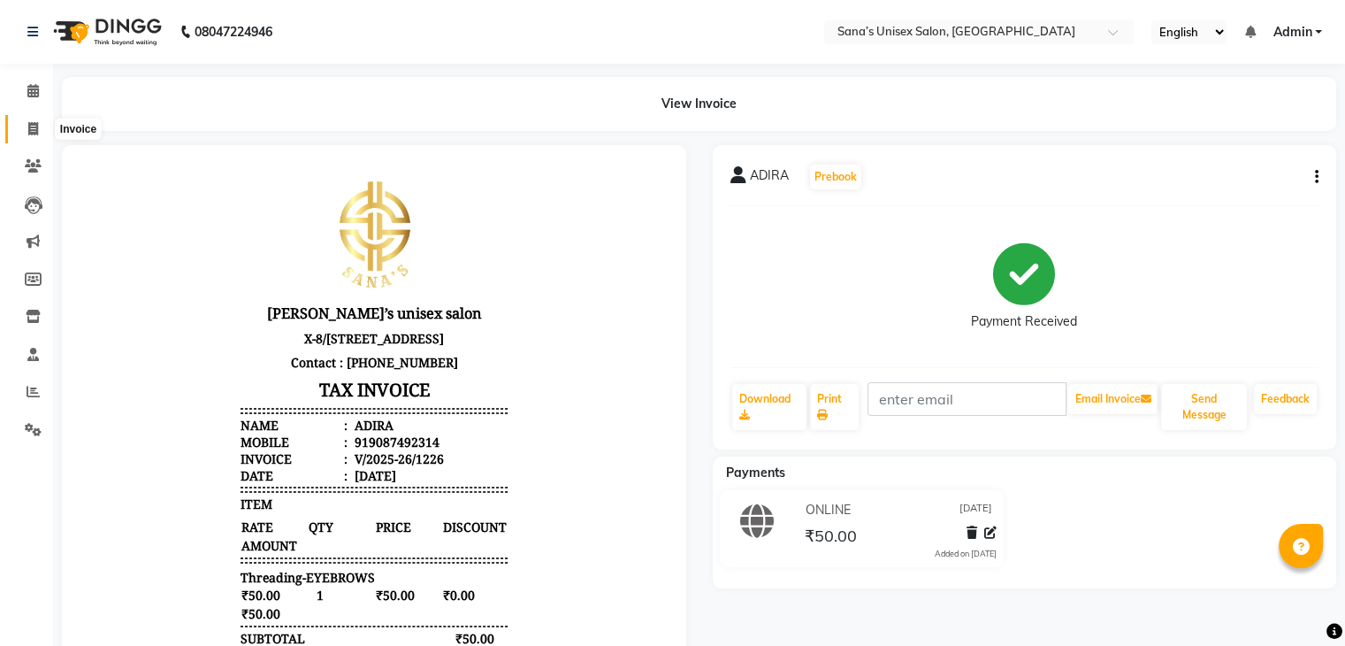
click at [30, 132] on icon at bounding box center [33, 128] width 10 height 13
select select "service"
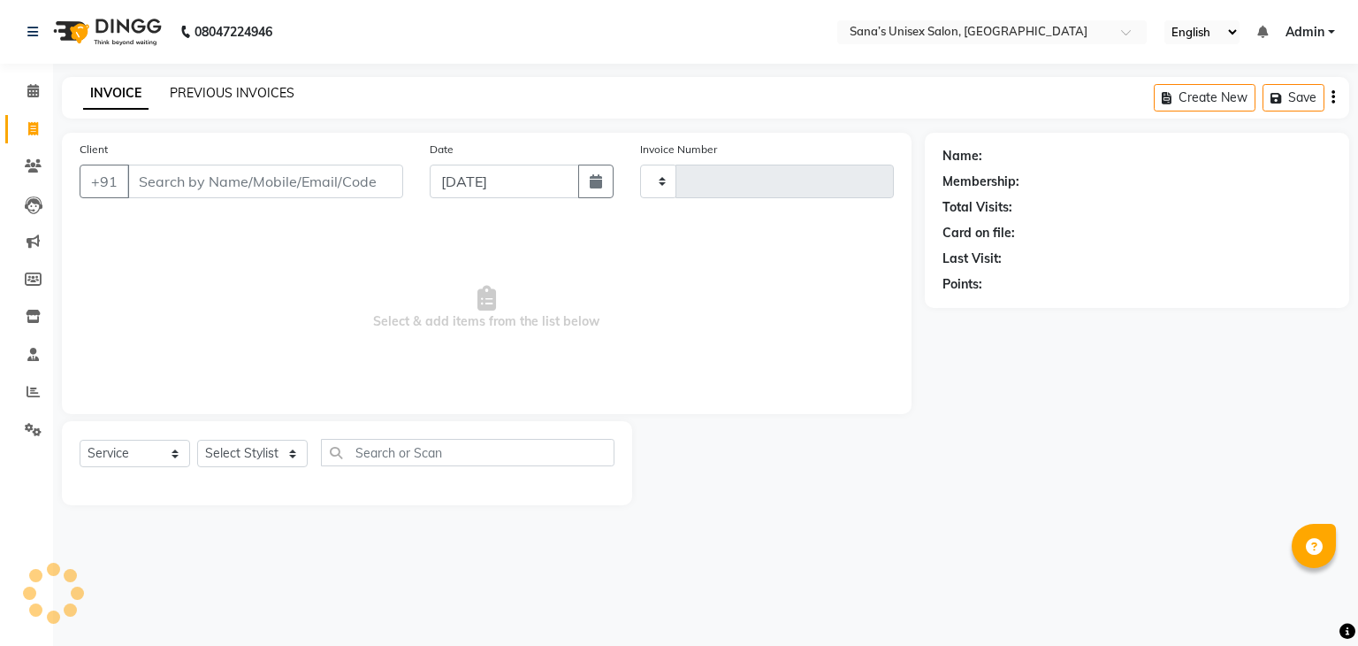
click at [287, 92] on link "PREVIOUS INVOICES" at bounding box center [232, 93] width 125 height 16
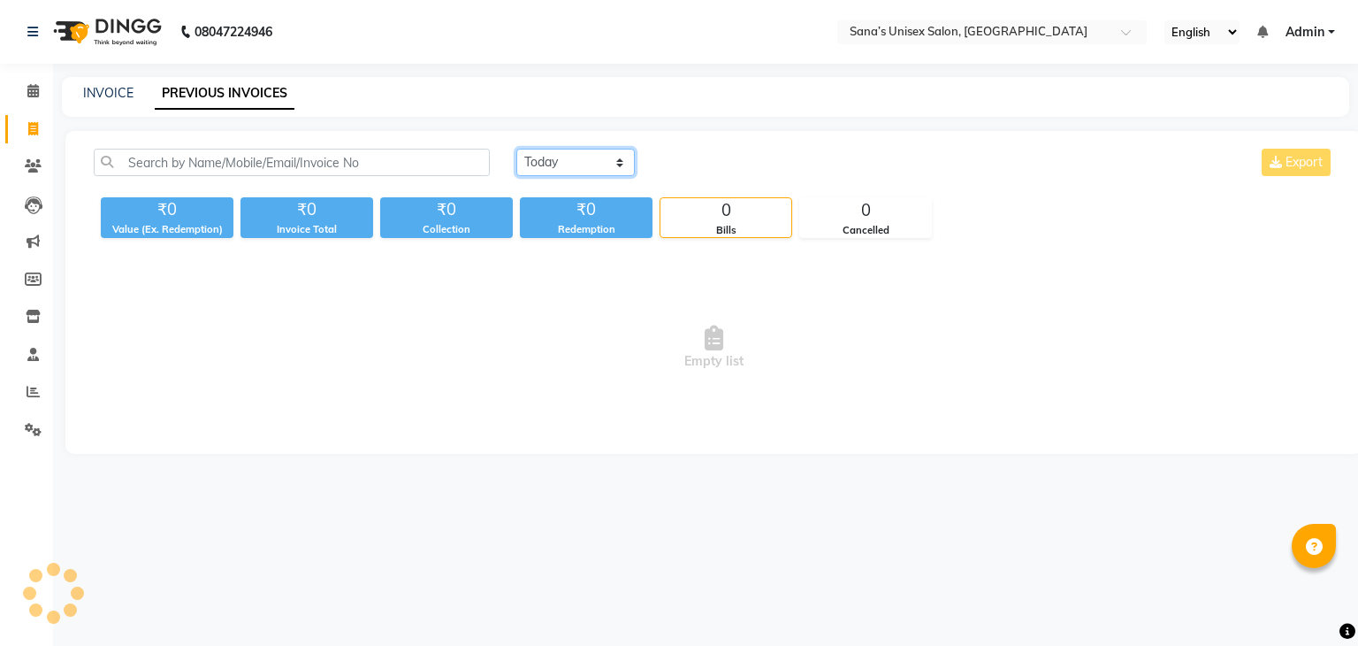
click at [547, 162] on select "[DATE] [DATE] Custom Range" at bounding box center [575, 162] width 119 height 27
select select "range"
click at [516, 149] on select "[DATE] [DATE] Custom Range" at bounding box center [575, 162] width 119 height 27
click at [732, 165] on input "[DATE]" at bounding box center [720, 162] width 124 height 25
select select "9"
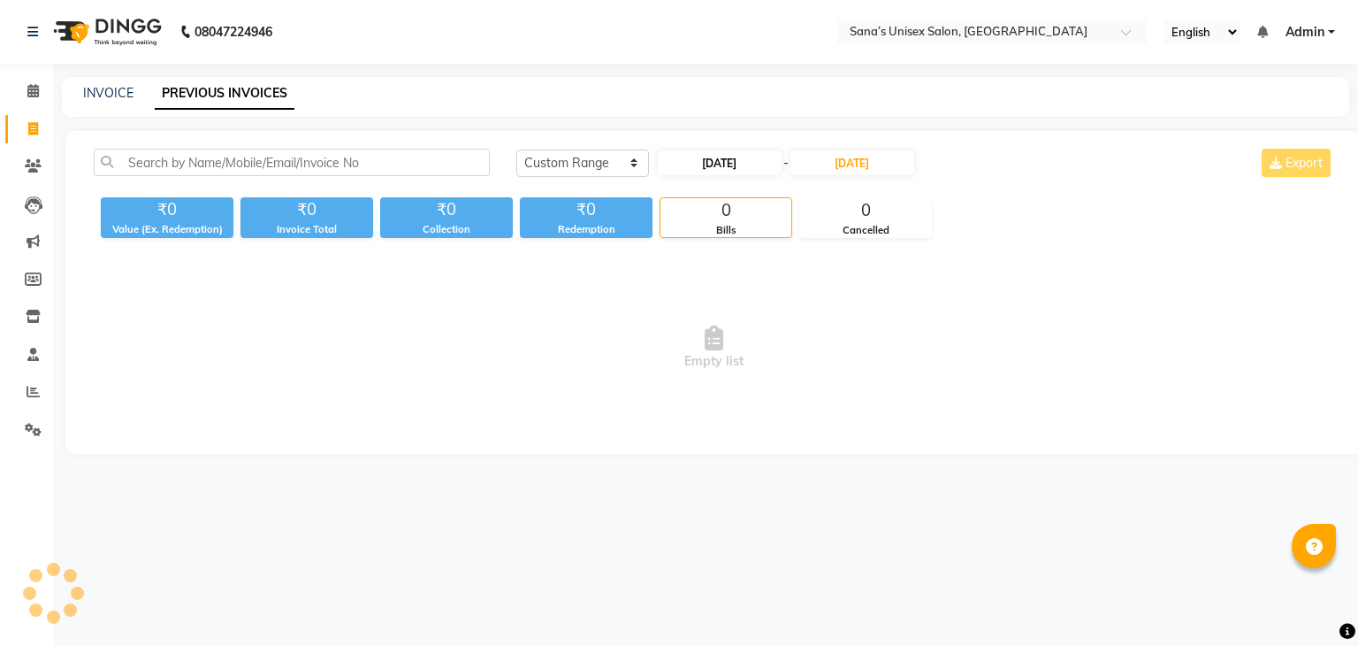
select select "2025"
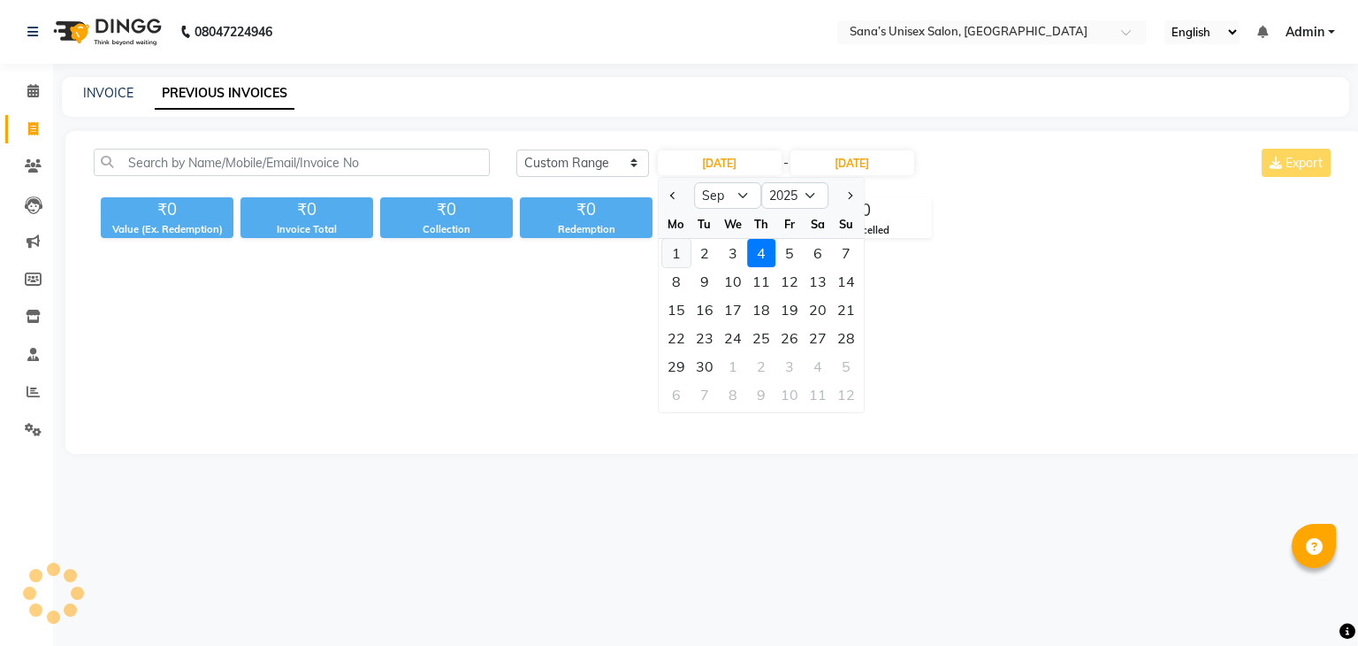
click at [667, 259] on div "1" at bounding box center [676, 253] width 28 height 28
type input "[DATE]"
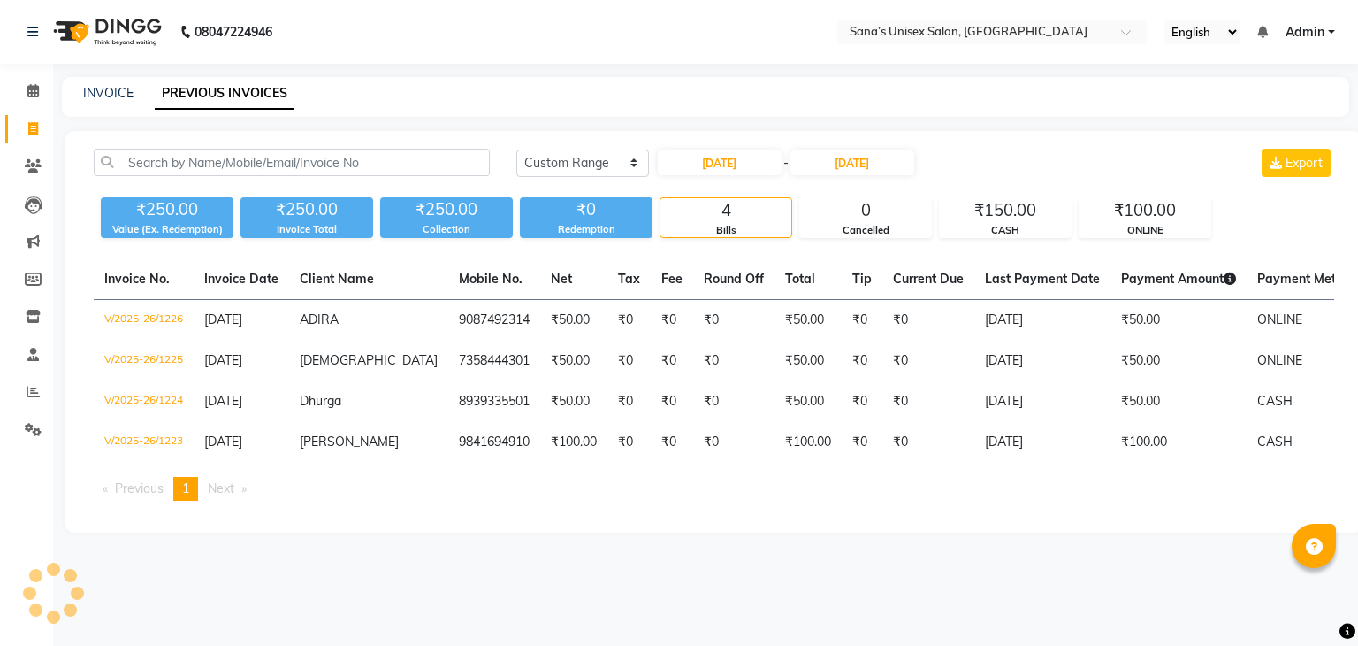
click at [448, 310] on td "9087492314" at bounding box center [494, 321] width 92 height 42
click at [556, 167] on select "[DATE] [DATE] Custom Range" at bounding box center [582, 162] width 133 height 27
click at [516, 149] on select "[DATE] [DATE] Custom Range" at bounding box center [582, 162] width 133 height 27
click at [587, 170] on select "[DATE] [DATE] Custom Range" at bounding box center [575, 162] width 119 height 27
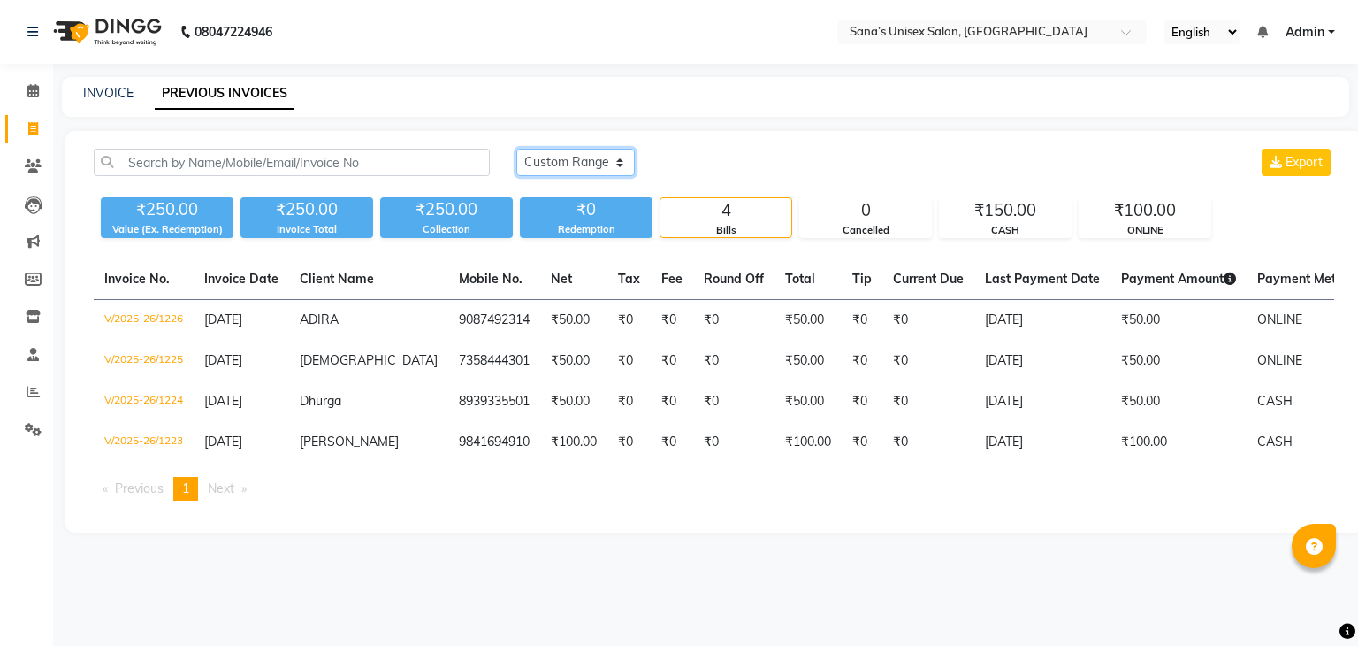
click at [587, 170] on select "[DATE] [DATE] Custom Range" at bounding box center [575, 162] width 119 height 27
select select "range"
click at [516, 149] on select "[DATE] [DATE] Custom Range" at bounding box center [575, 162] width 119 height 27
click at [683, 166] on input "[DATE]" at bounding box center [720, 162] width 124 height 25
select select "9"
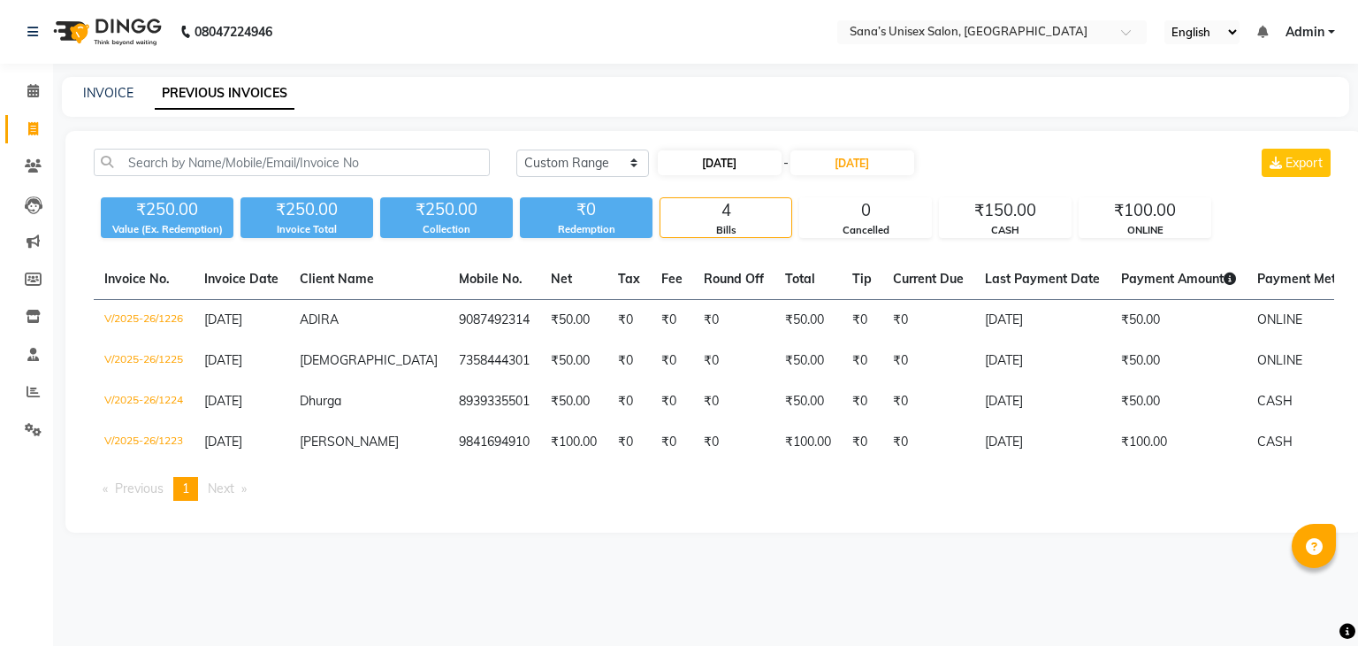
select select "2025"
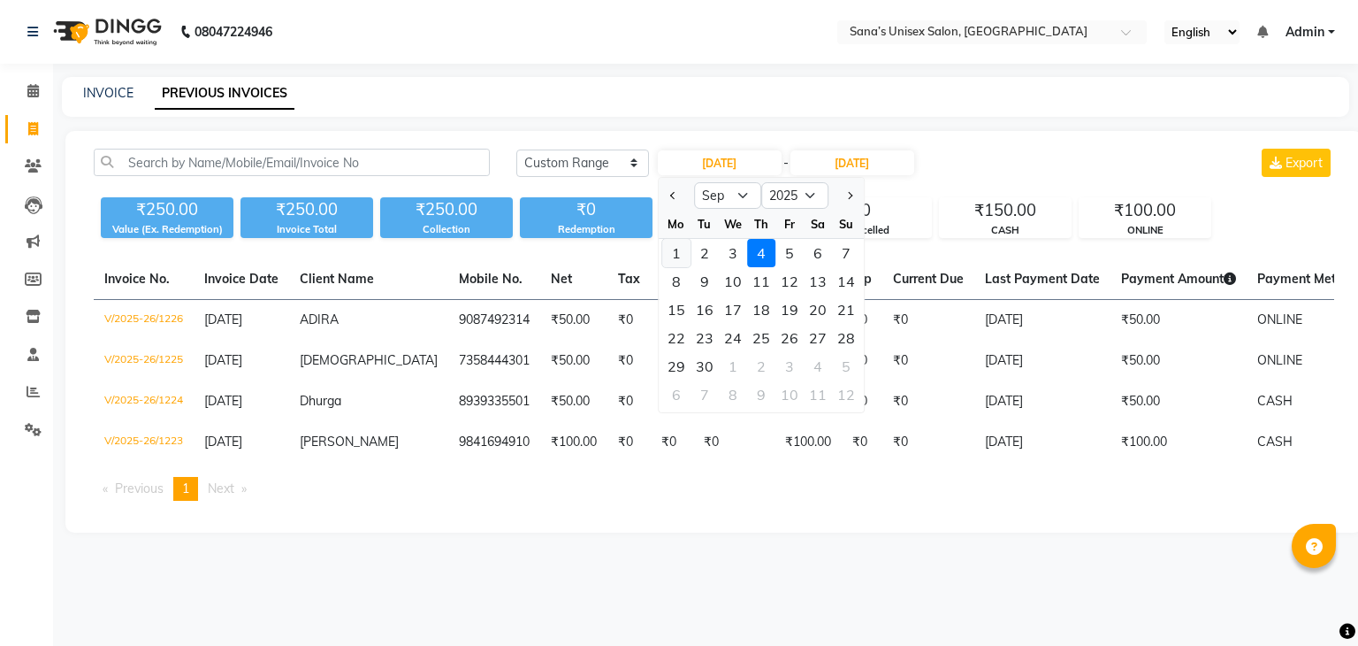
click at [667, 248] on div "1" at bounding box center [676, 253] width 28 height 28
type input "[DATE]"
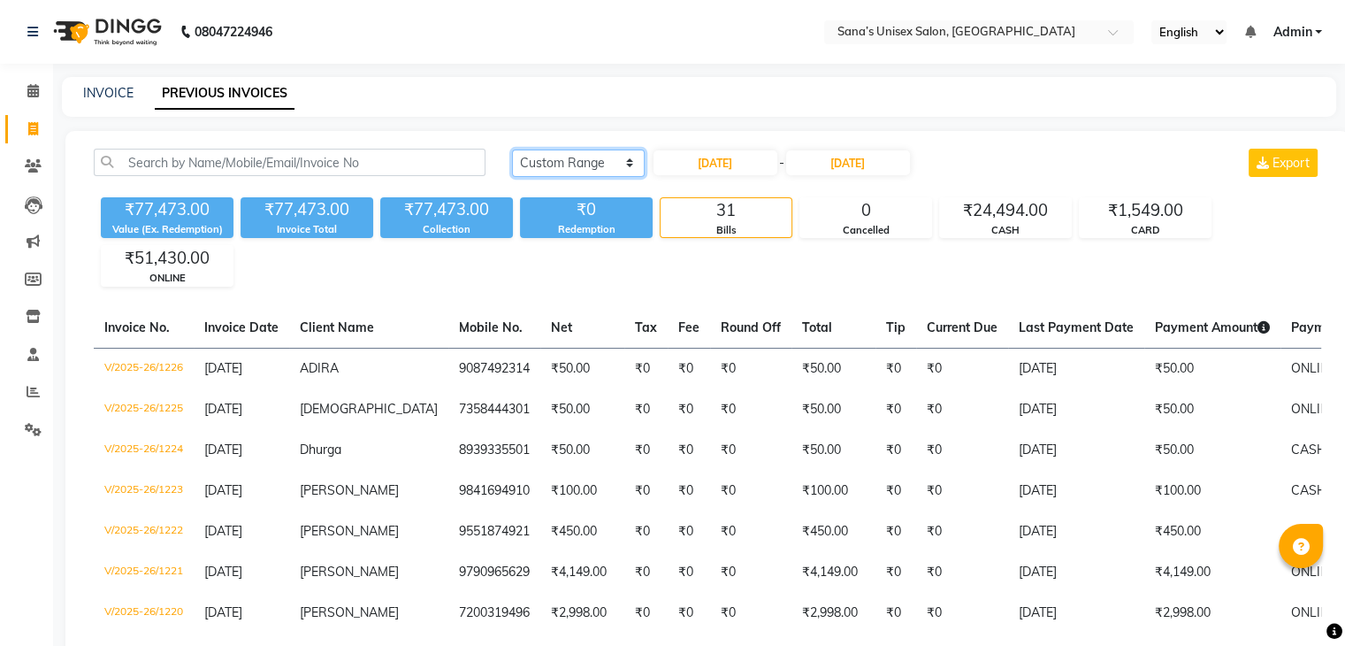
click at [541, 157] on select "[DATE] [DATE] Custom Range" at bounding box center [578, 162] width 133 height 27
click at [608, 164] on select "[DATE] [DATE] Custom Range" at bounding box center [578, 162] width 133 height 27
click at [512, 149] on select "[DATE] [DATE] Custom Range" at bounding box center [578, 162] width 133 height 27
click at [765, 161] on input "[DATE]" at bounding box center [716, 162] width 124 height 25
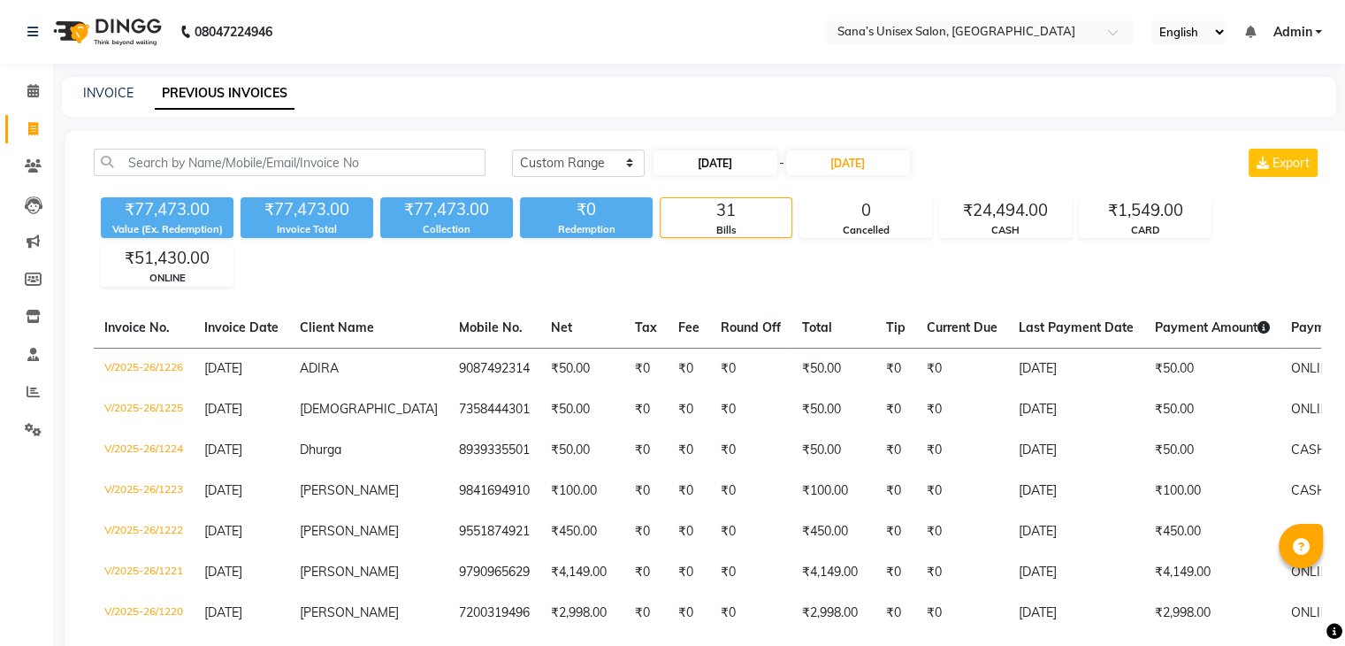
select select "9"
select select "2025"
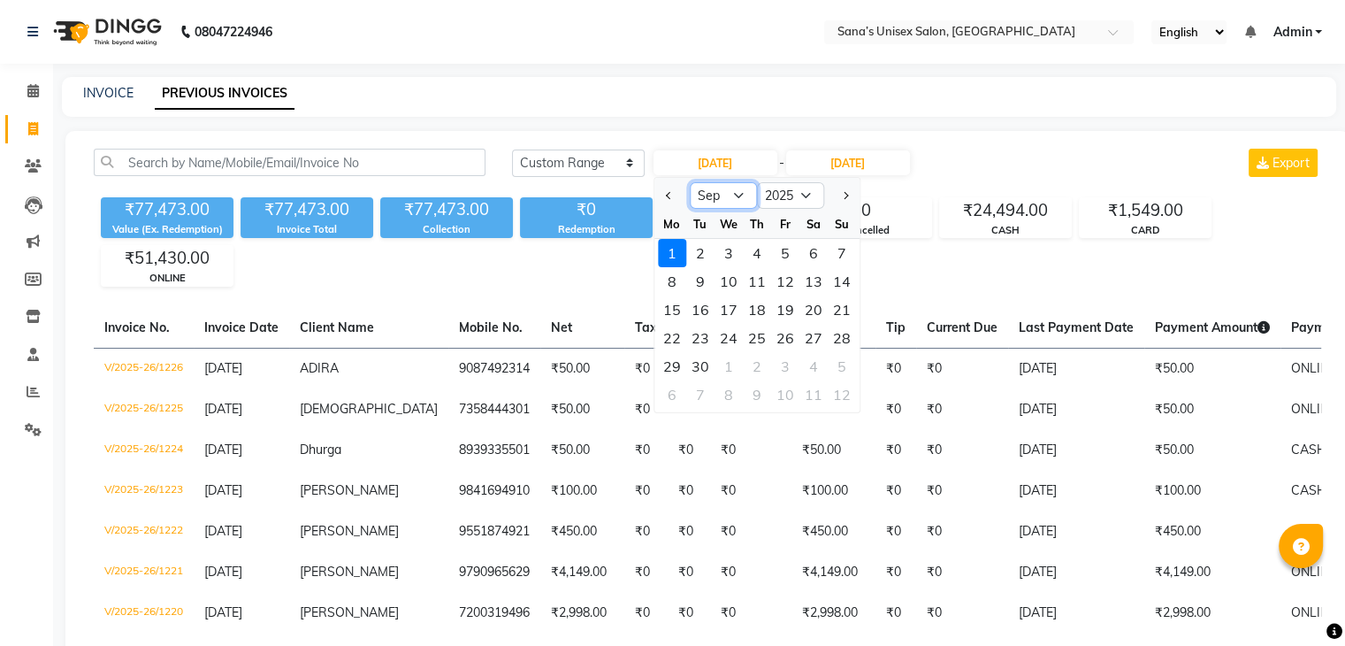
click at [727, 202] on select "Jan Feb Mar Apr May Jun [DATE] Aug Sep Oct Nov Dec" at bounding box center [723, 195] width 67 height 27
select select "8"
click at [690, 182] on select "Jan Feb Mar Apr May Jun [DATE] Aug Sep Oct Nov Dec" at bounding box center [723, 195] width 67 height 27
click at [776, 259] on div "1" at bounding box center [785, 253] width 28 height 28
type input "[DATE]"
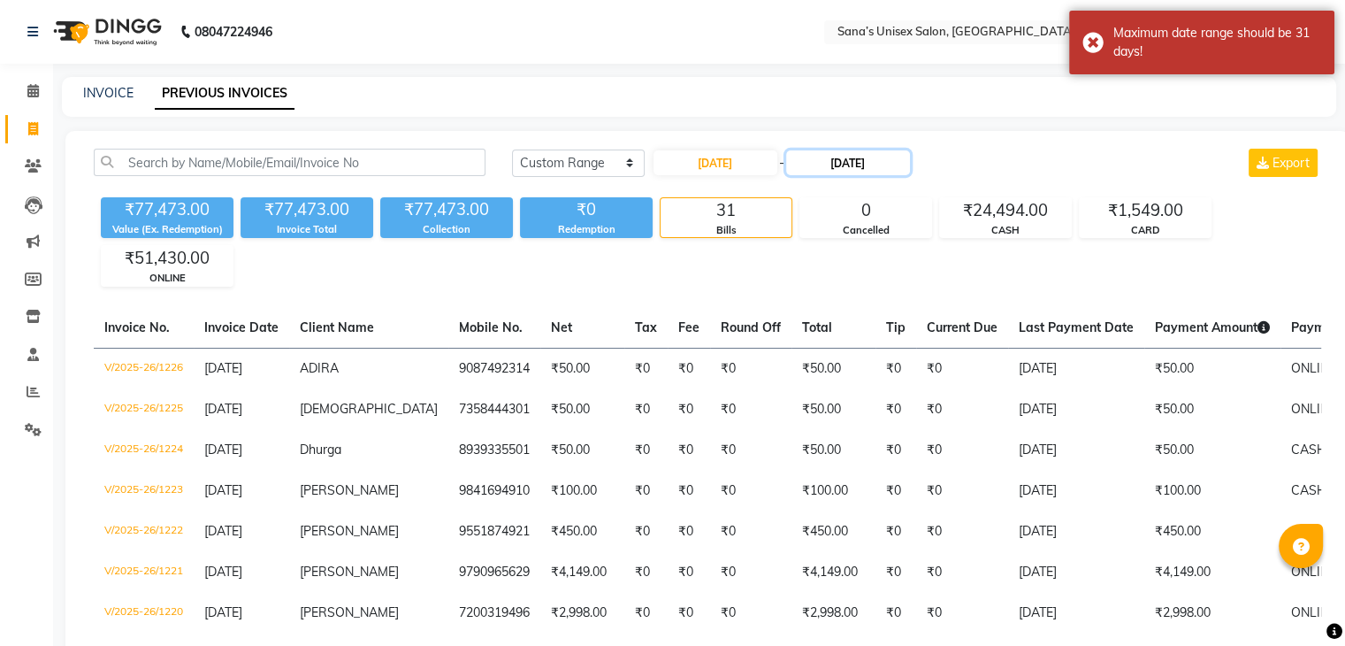
click at [841, 165] on input "[DATE]" at bounding box center [848, 162] width 124 height 25
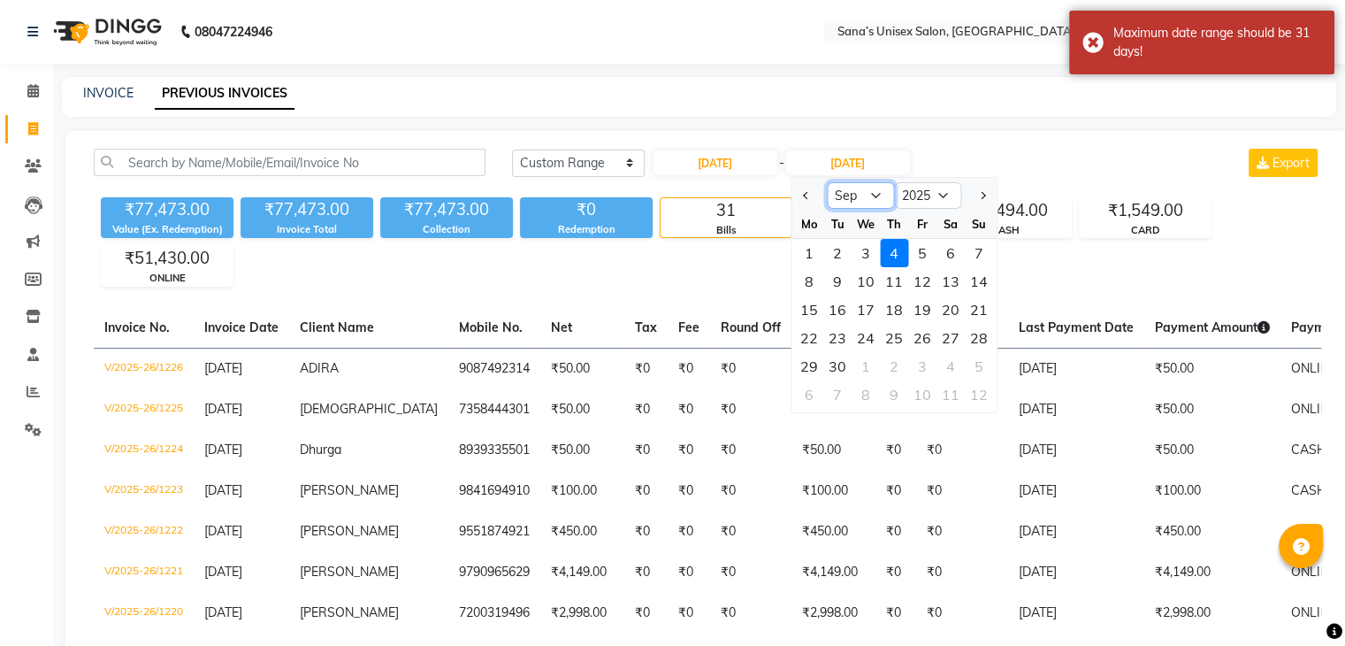
click at [868, 201] on select "Aug Sep Oct Nov Dec" at bounding box center [860, 195] width 67 height 27
select select "8"
click at [827, 182] on select "Aug Sep Oct Nov Dec" at bounding box center [860, 195] width 67 height 27
click at [971, 361] on div "31" at bounding box center [979, 366] width 28 height 28
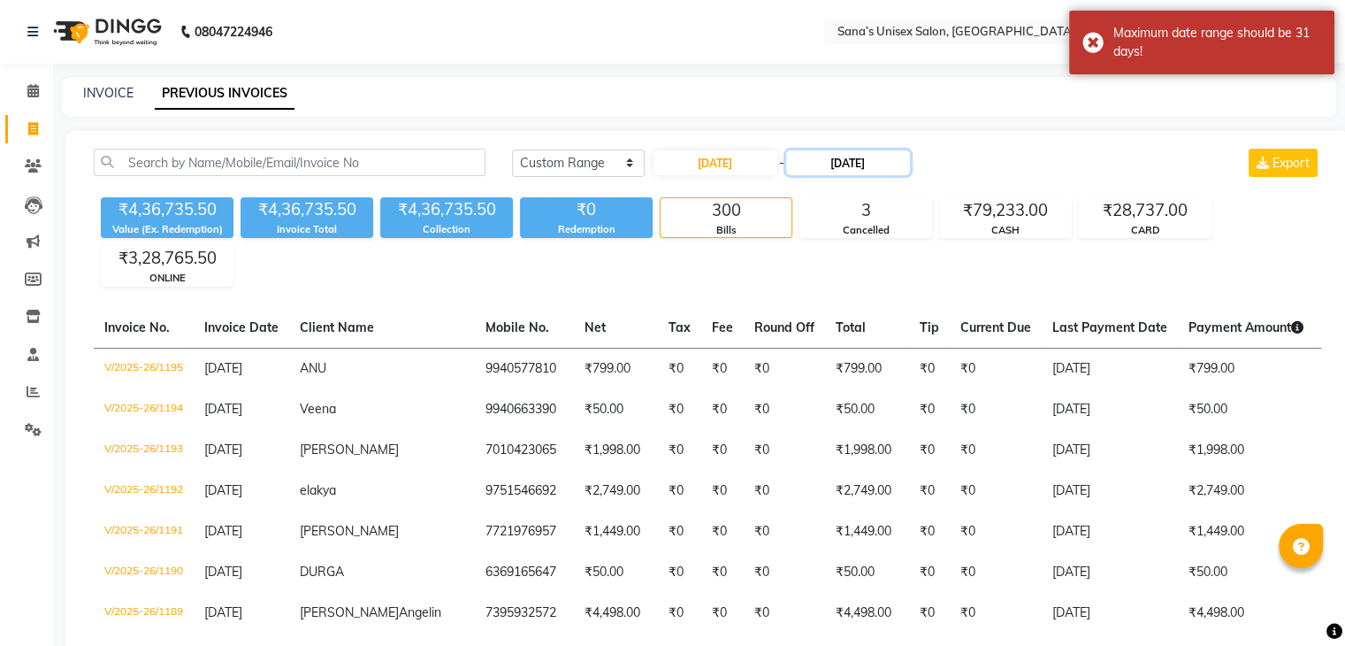
click at [834, 169] on input "[DATE]" at bounding box center [848, 162] width 124 height 25
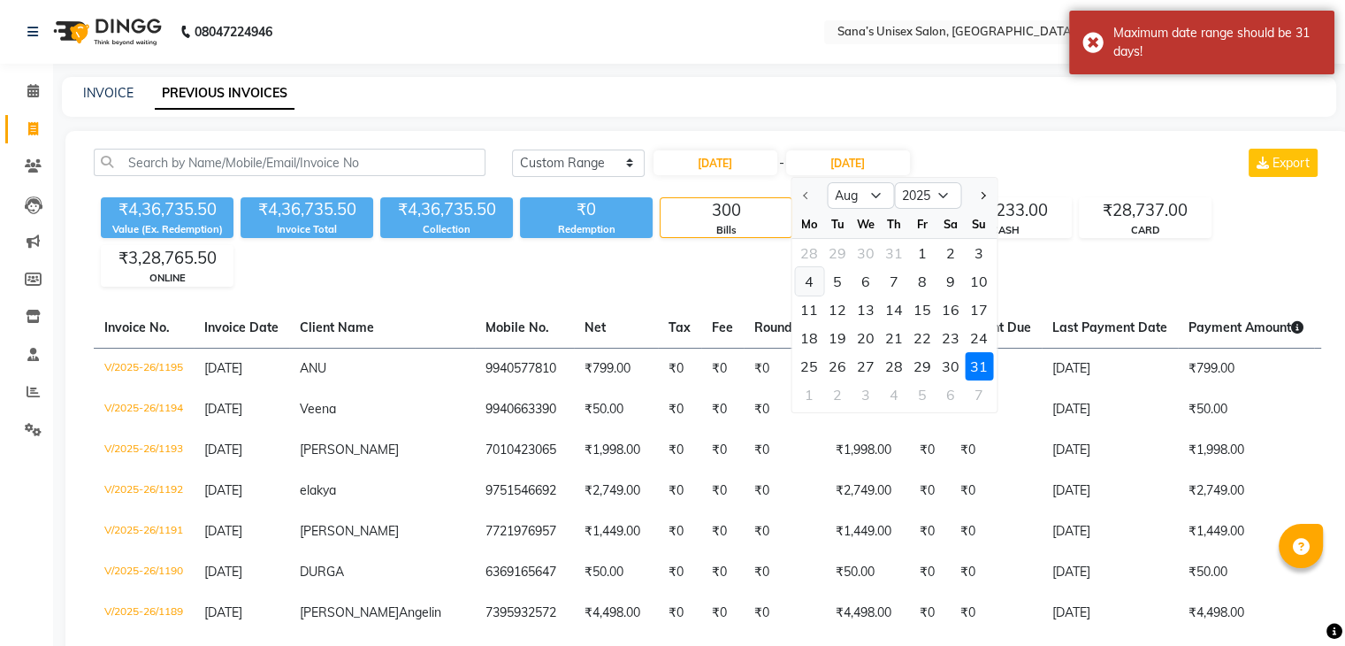
click at [813, 283] on div "4" at bounding box center [809, 281] width 28 height 28
type input "[DATE]"
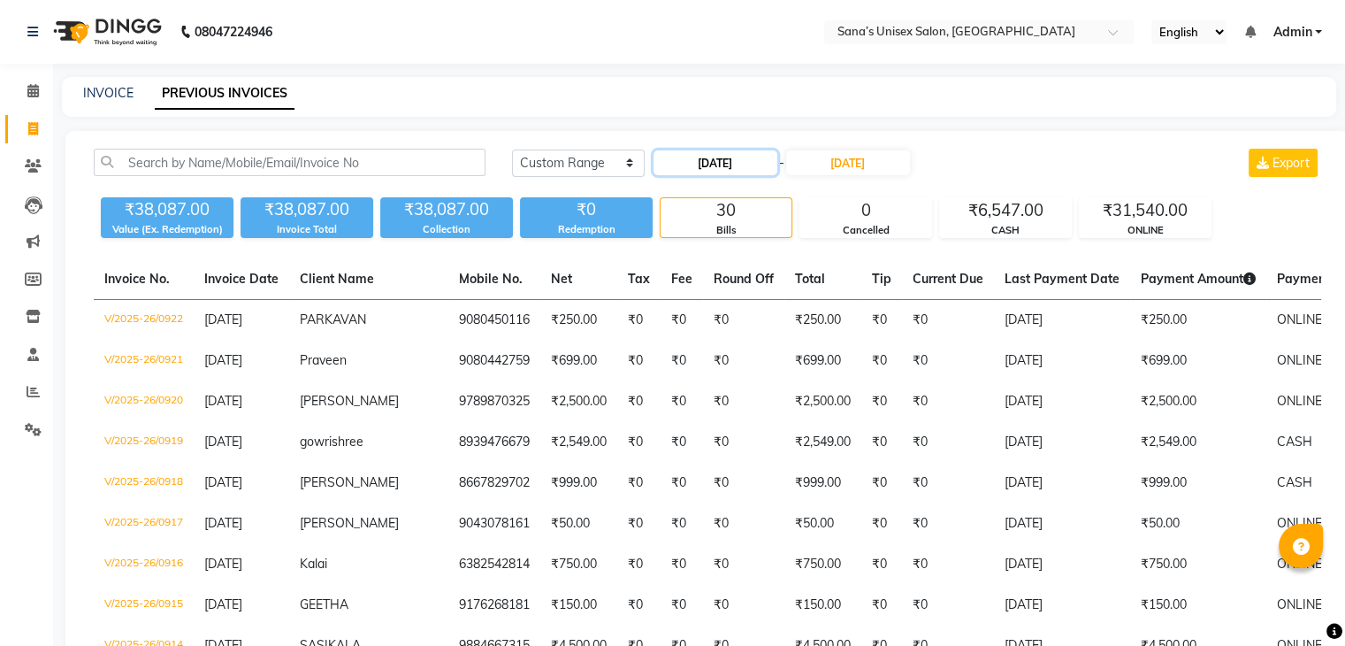
click at [718, 164] on input "[DATE]" at bounding box center [716, 162] width 124 height 25
select select "8"
select select "2025"
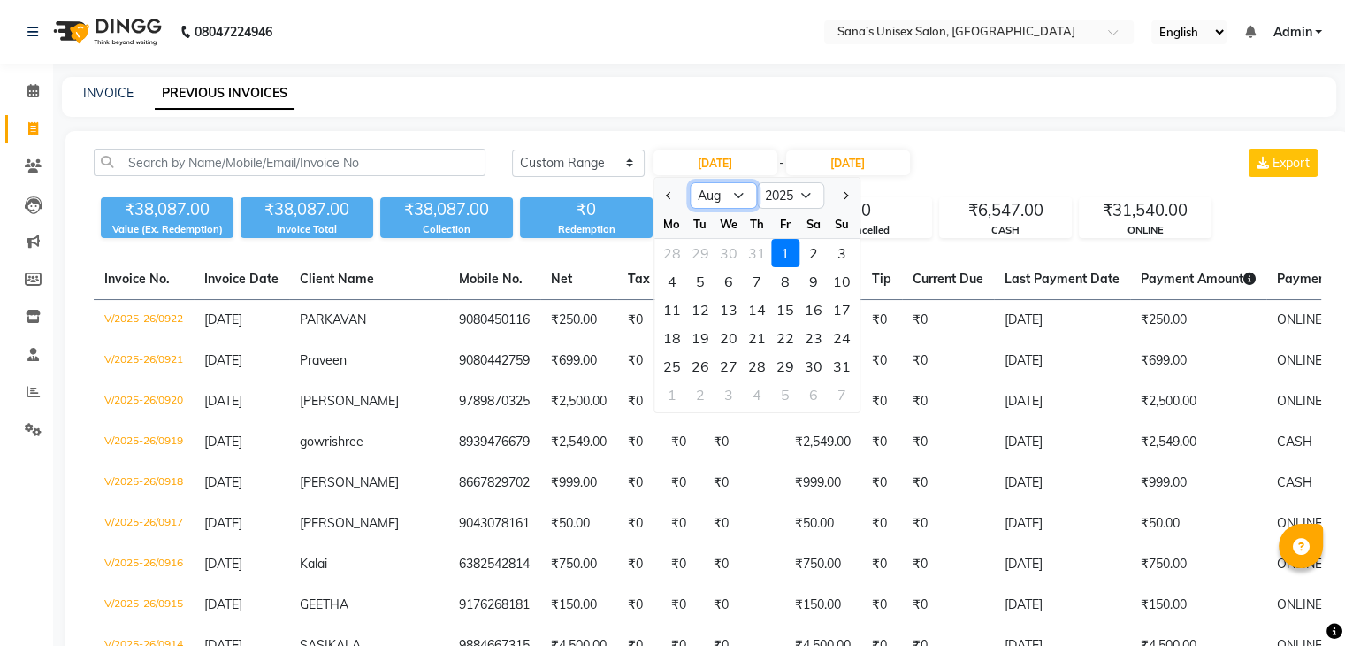
click at [740, 206] on select "Jan Feb Mar Apr May Jun [DATE] Aug Sep Oct Nov Dec" at bounding box center [723, 195] width 67 height 27
click at [559, 165] on select "[DATE] [DATE] Custom Range" at bounding box center [578, 162] width 133 height 27
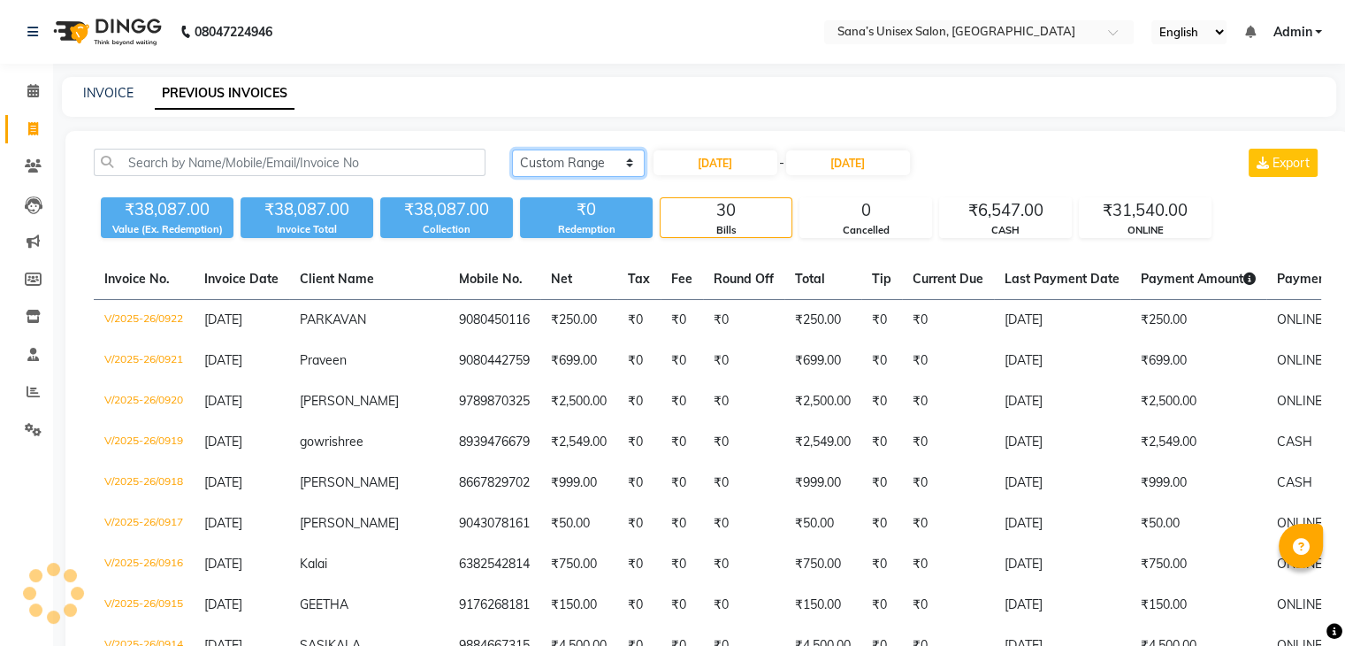
click at [550, 170] on select "[DATE] [DATE] Custom Range" at bounding box center [578, 162] width 133 height 27
click at [512, 149] on select "[DATE] [DATE] Custom Range" at bounding box center [578, 162] width 133 height 27
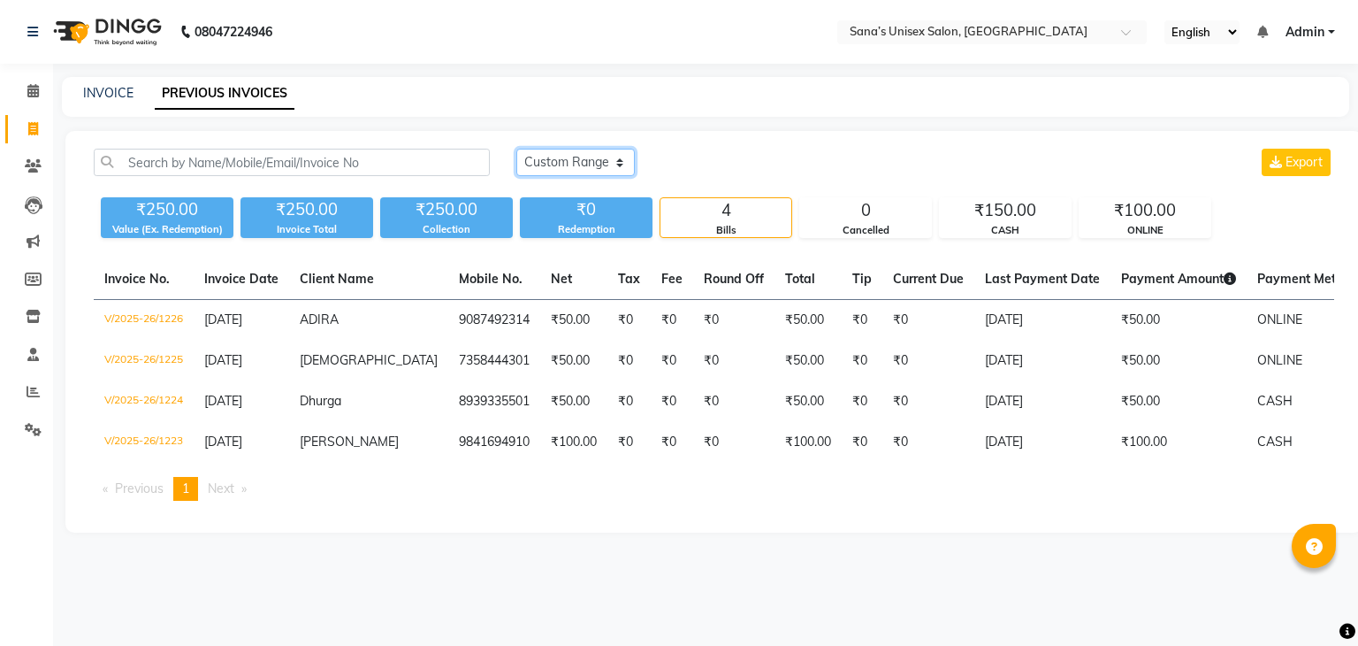
click at [562, 171] on select "[DATE] [DATE] Custom Range" at bounding box center [575, 162] width 119 height 27
click at [574, 172] on select "[DATE] [DATE] Custom Range" at bounding box center [575, 162] width 119 height 27
click at [516, 149] on select "[DATE] [DATE] Custom Range" at bounding box center [575, 162] width 119 height 27
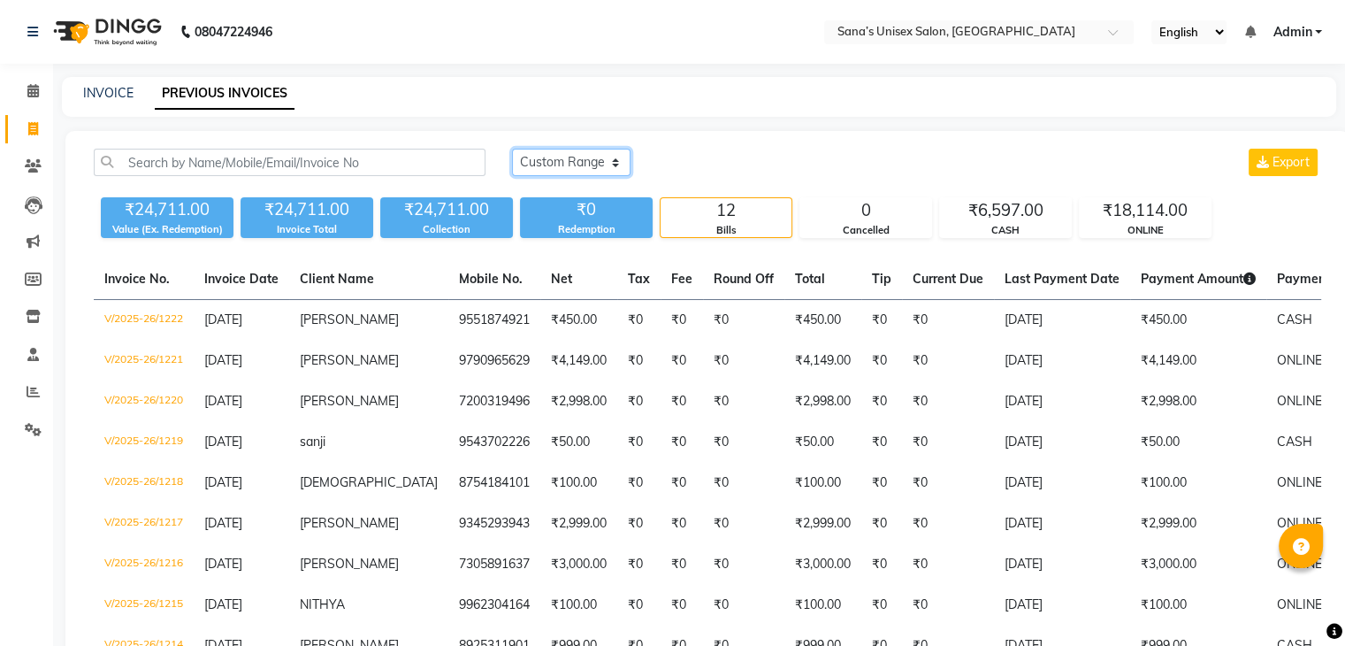
click at [580, 163] on select "[DATE] [DATE] Custom Range" at bounding box center [571, 162] width 119 height 27
click at [747, 166] on div "[DATE] [DATE] Custom Range Export" at bounding box center [916, 162] width 809 height 27
click at [593, 147] on div "[DATE] [DATE] Custom Range Export ₹24,711.00 Value (Ex. Redemption) ₹24,711.00 …" at bounding box center [707, 494] width 1284 height 727
click at [588, 152] on select "[DATE] [DATE] Custom Range" at bounding box center [571, 162] width 119 height 27
select select "range"
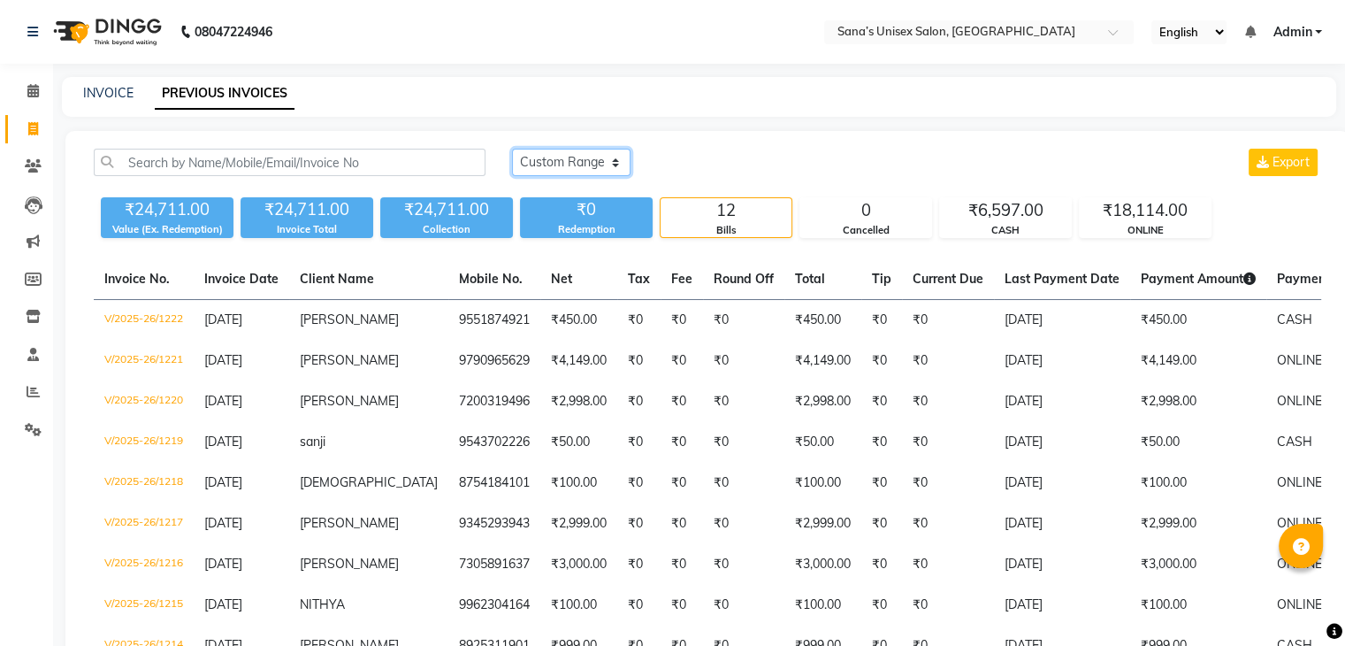
click at [512, 149] on select "[DATE] [DATE] Custom Range" at bounding box center [571, 162] width 119 height 27
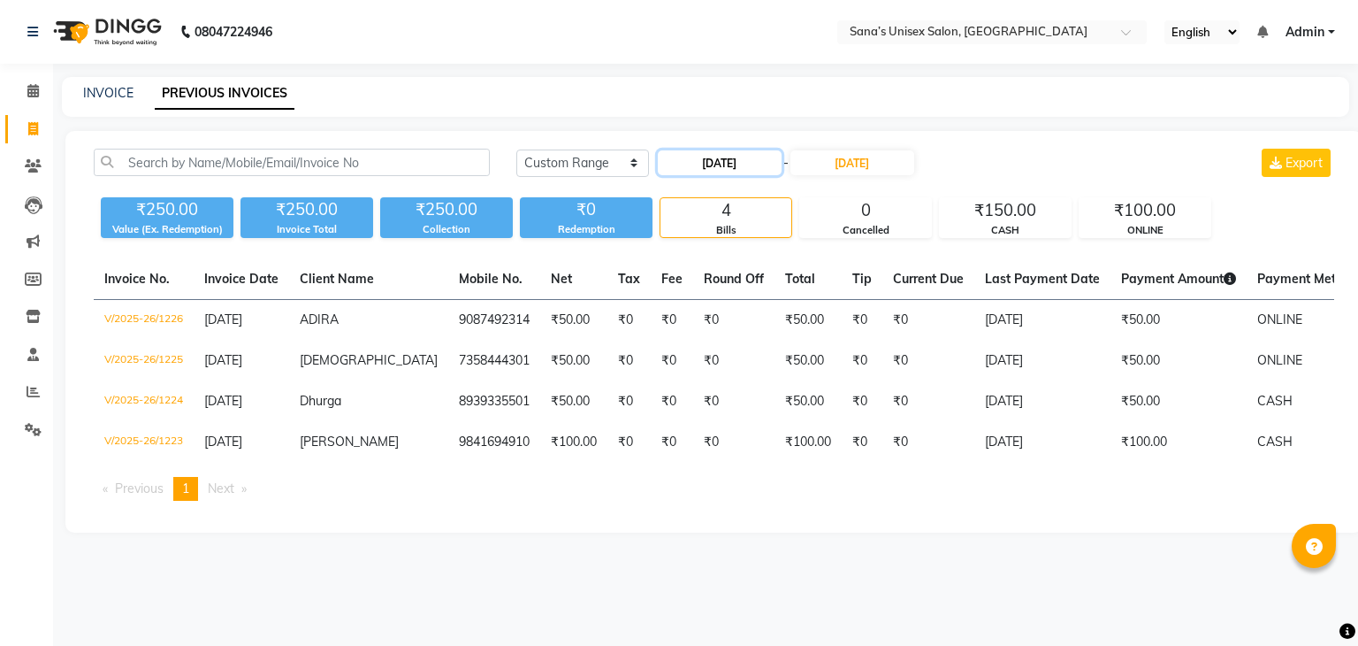
click at [707, 162] on input "[DATE]" at bounding box center [720, 162] width 124 height 25
select select "9"
select select "2025"
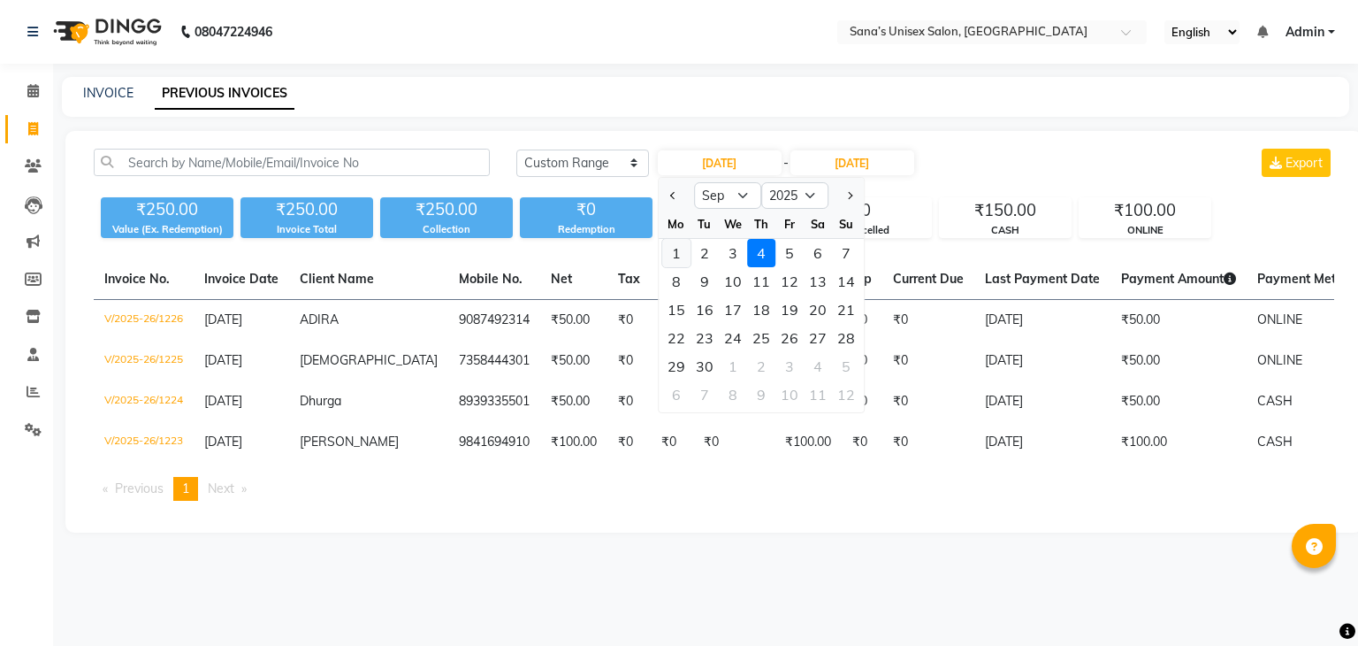
click at [671, 256] on div "1" at bounding box center [676, 253] width 28 height 28
type input "[DATE]"
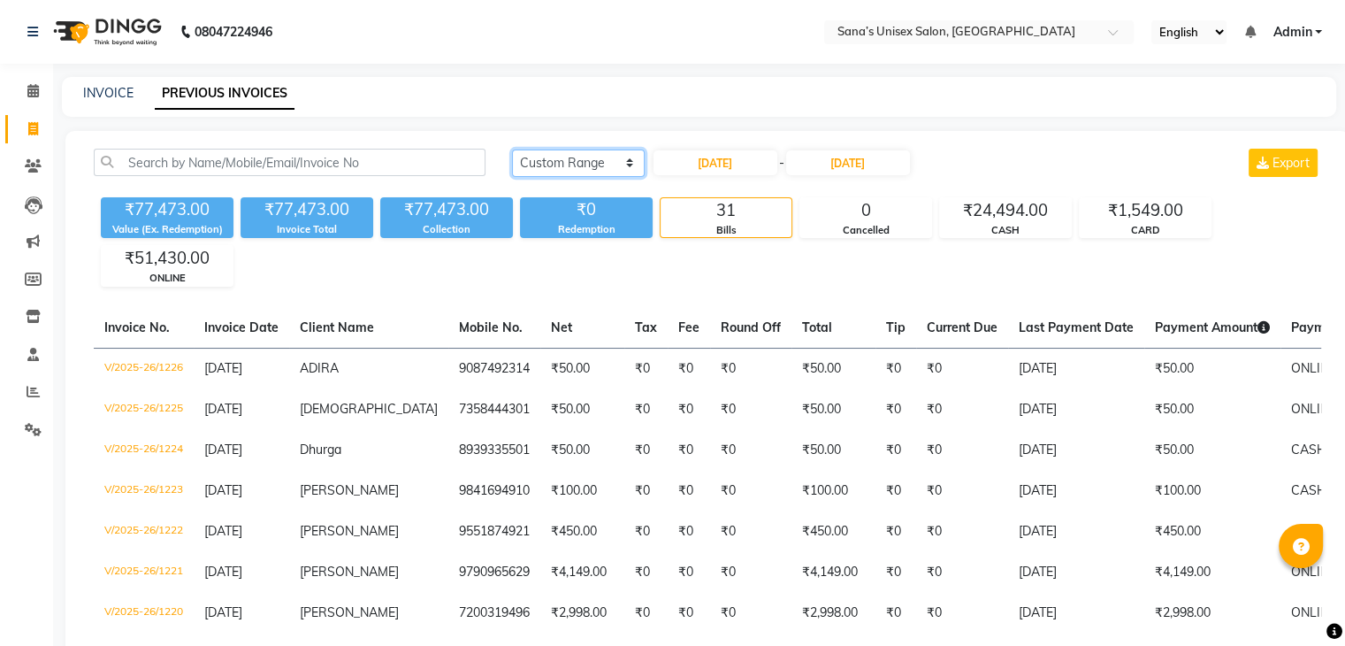
click at [594, 174] on select "[DATE] [DATE] Custom Range" at bounding box center [578, 162] width 133 height 27
select select "[DATE]"
click at [512, 149] on select "[DATE] [DATE] Custom Range" at bounding box center [578, 162] width 133 height 27
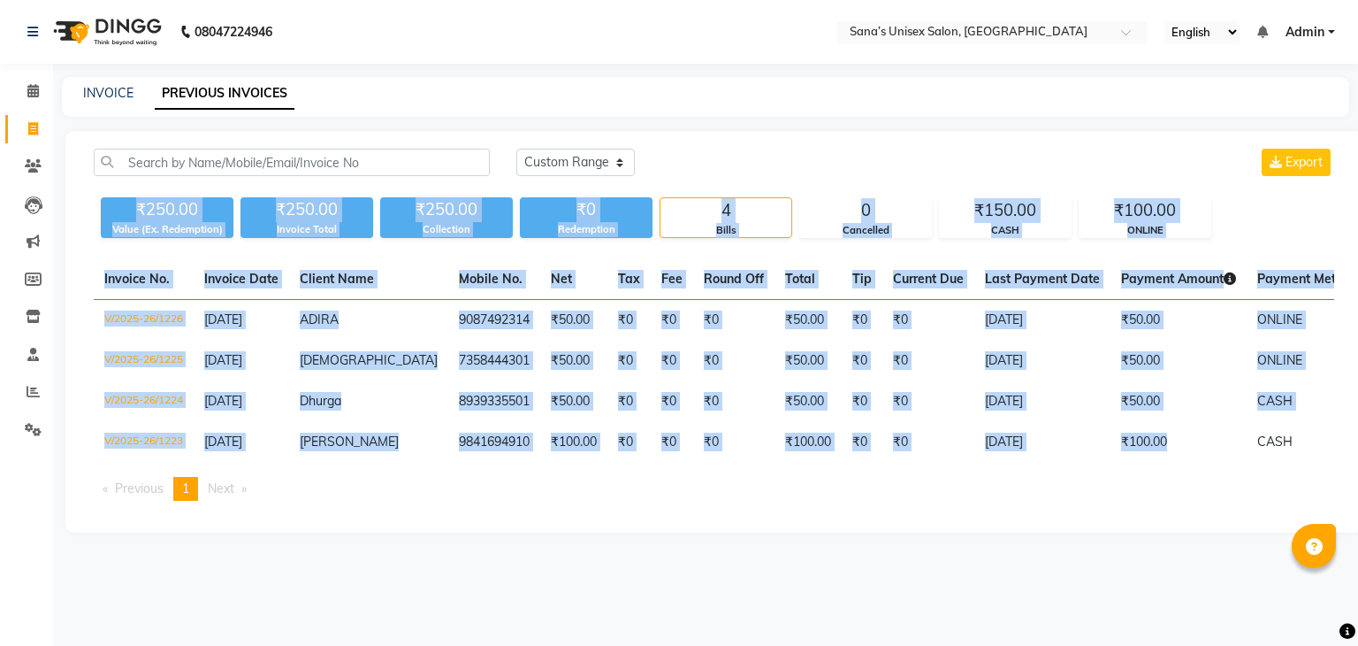
drag, startPoint x: 140, startPoint y: 206, endPoint x: 1143, endPoint y: 471, distance: 1037.4
click at [1143, 471] on div "[DATE] [DATE] Custom Range Export ₹250.00 Value (Ex. Redemption) ₹250.00 Invoic…" at bounding box center [713, 332] width 1297 height 402
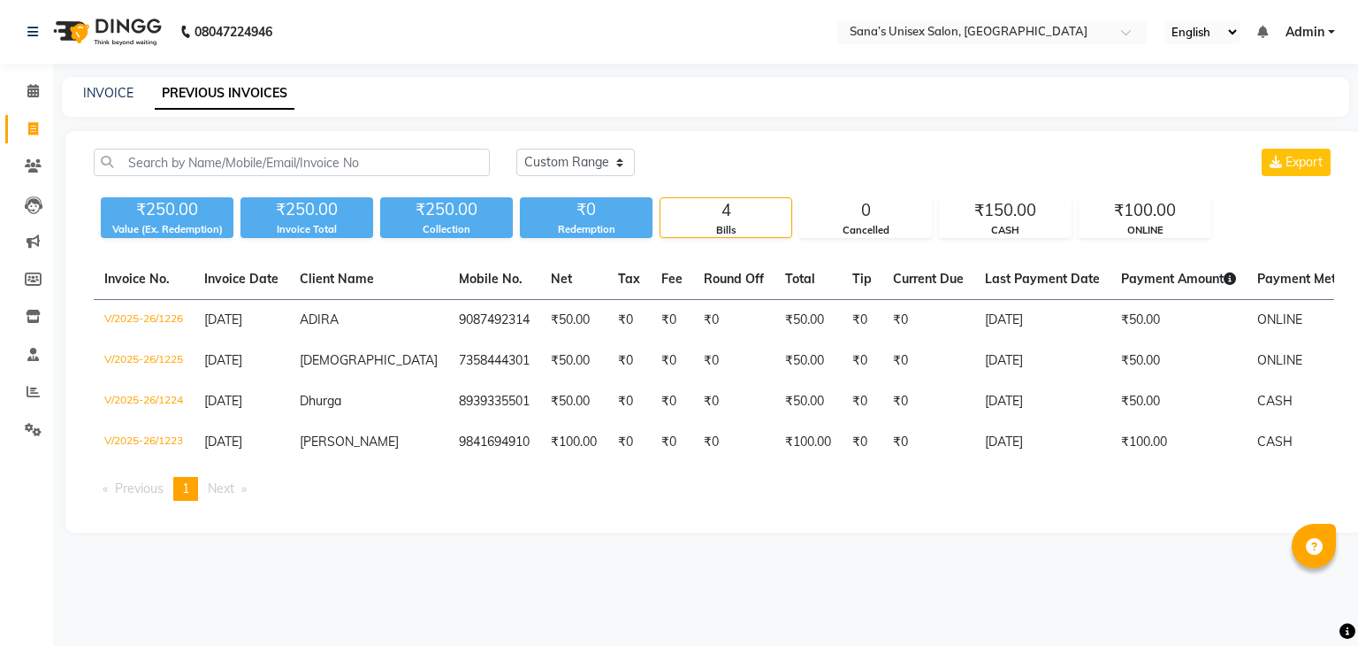
drag, startPoint x: 1085, startPoint y: 532, endPoint x: 1072, endPoint y: 528, distance: 13.7
click at [1082, 532] on div "[DATE] [DATE] Custom Range Export ₹250.00 Value (Ex. Redemption) ₹250.00 Invoic…" at bounding box center [713, 332] width 1297 height 402
